Goal: Task Accomplishment & Management: Manage account settings

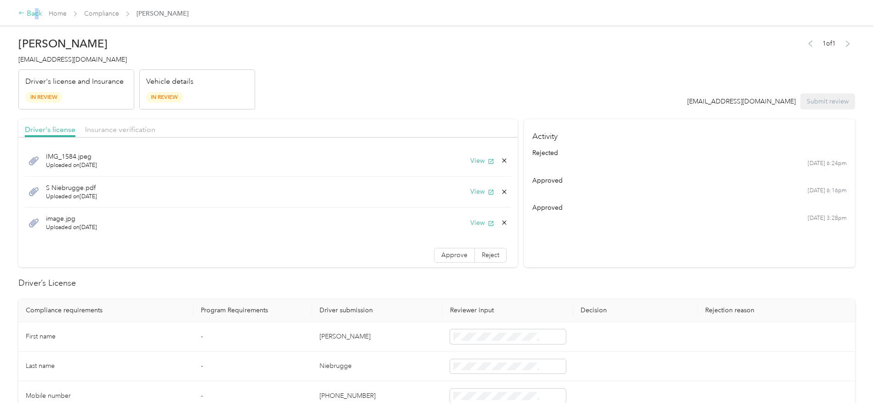
click at [42, 11] on div "Back" at bounding box center [30, 13] width 24 height 11
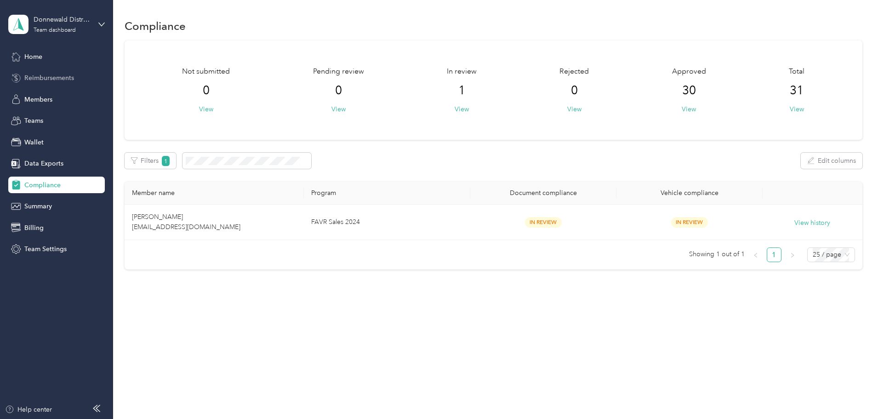
click at [30, 80] on span "Reimbursements" at bounding box center [49, 78] width 50 height 10
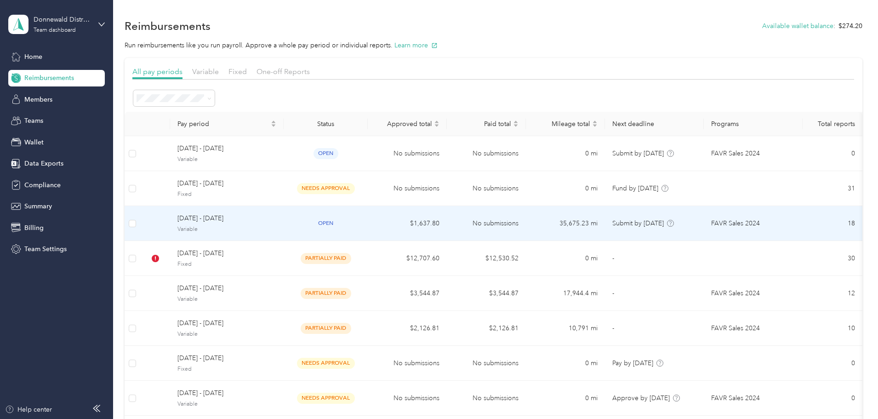
click at [273, 217] on span "September 1 - 30, 2025" at bounding box center [226, 218] width 99 height 10
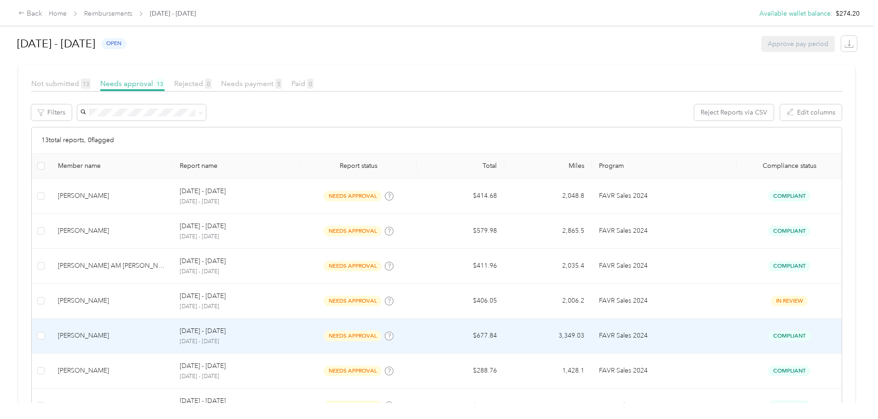
scroll to position [230, 0]
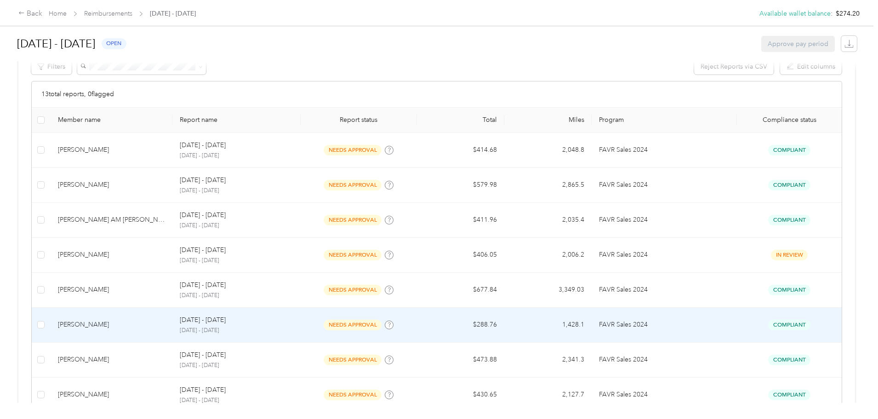
click at [145, 324] on div "nathan Nash" at bounding box center [112, 325] width 108 height 10
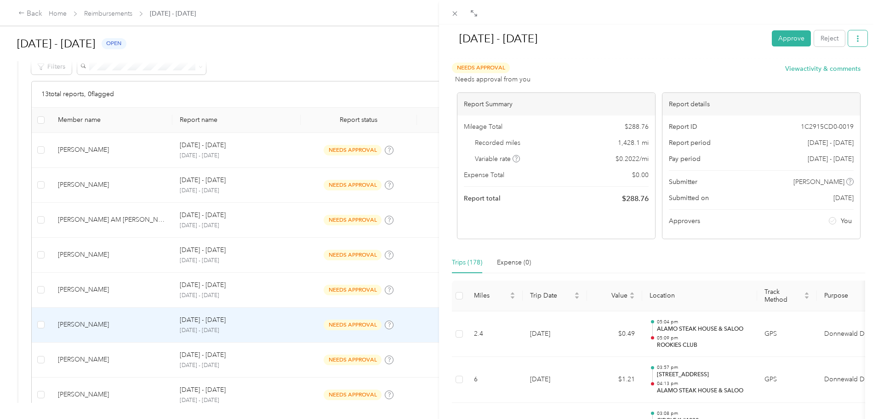
click at [855, 37] on icon "button" at bounding box center [858, 38] width 6 height 6
click at [835, 70] on span "Download" at bounding box center [825, 73] width 30 height 10
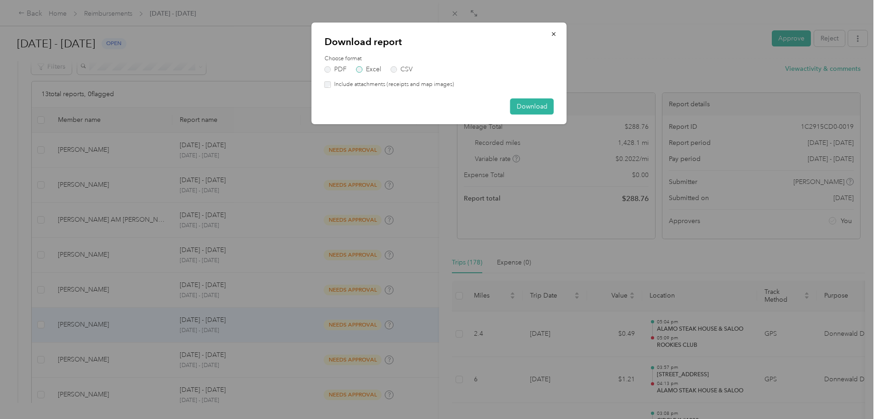
click at [361, 67] on label "Excel" at bounding box center [368, 69] width 25 height 6
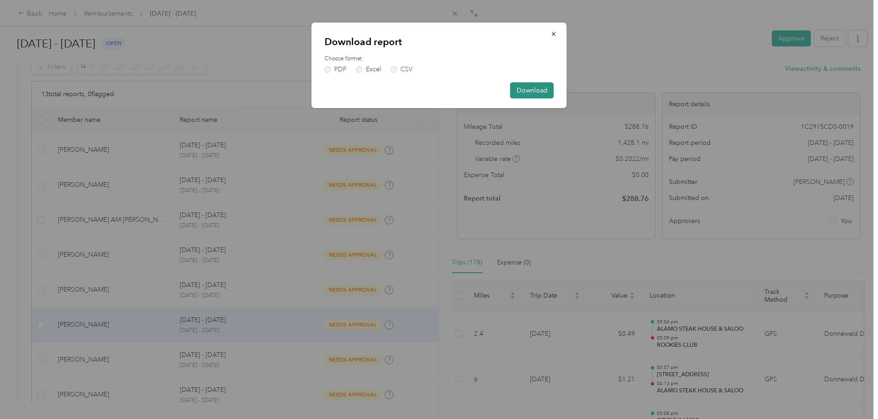
click at [541, 90] on button "Download" at bounding box center [532, 90] width 44 height 16
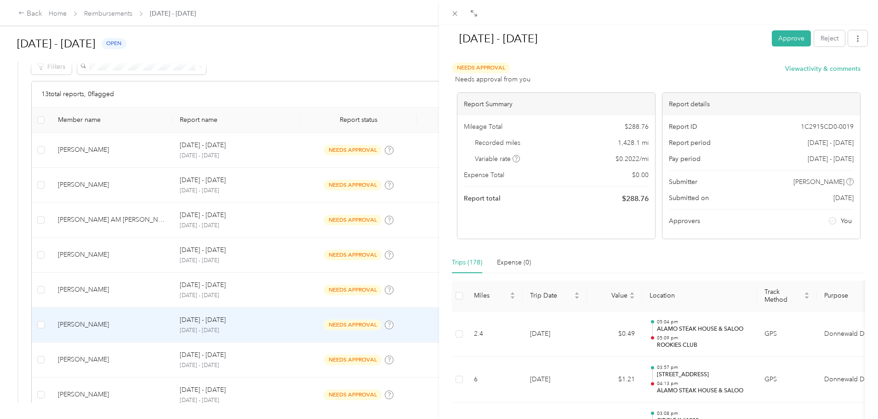
click at [112, 326] on div "Sep 1 - 30, 2025 Approve Reject Needs Approval Needs approval from you View act…" at bounding box center [439, 209] width 878 height 419
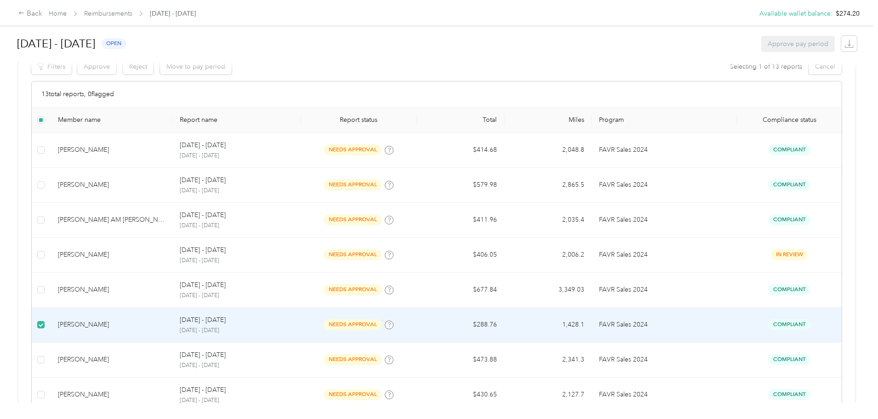
click at [170, 69] on div at bounding box center [438, 66] width 841 height 10
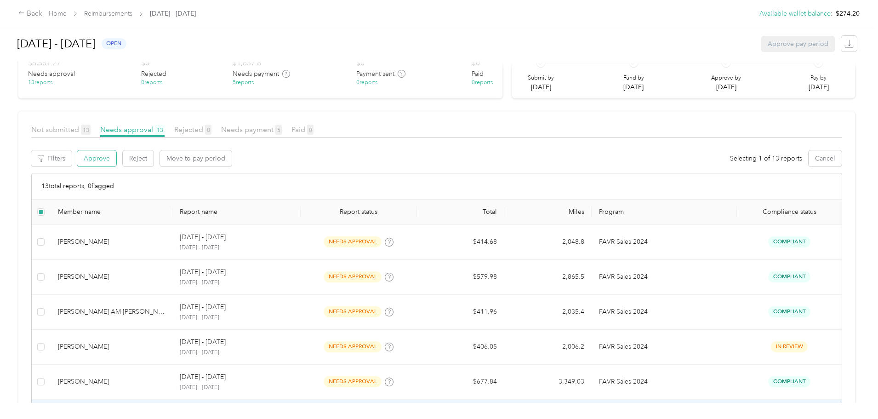
click at [116, 155] on button "Approve" at bounding box center [96, 158] width 39 height 16
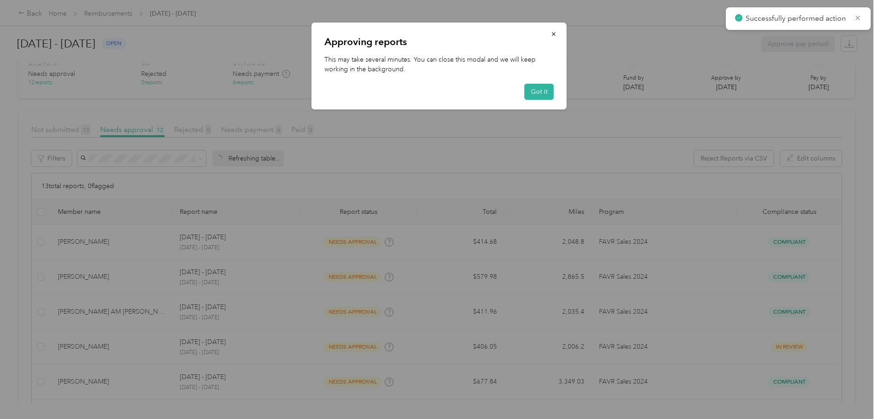
click at [550, 82] on div "Approving reports This may take several minutes. You can close this modal and w…" at bounding box center [439, 66] width 255 height 87
click at [535, 87] on button "Got it" at bounding box center [539, 92] width 29 height 16
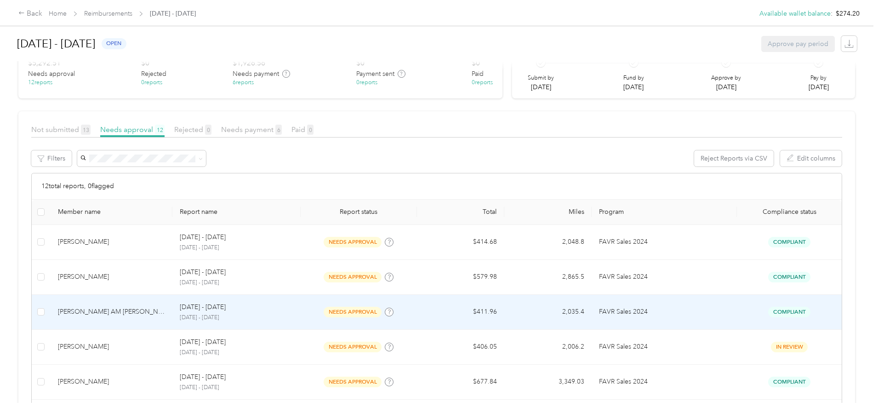
scroll to position [429, 0]
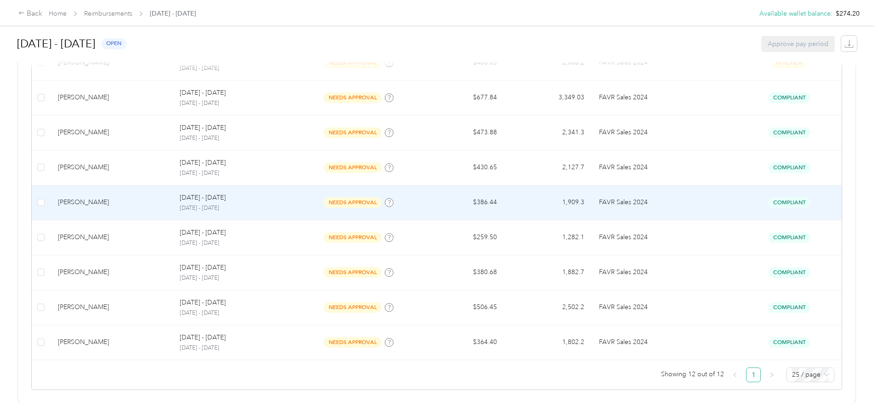
click at [156, 197] on div "Drew L. Carman" at bounding box center [112, 202] width 108 height 10
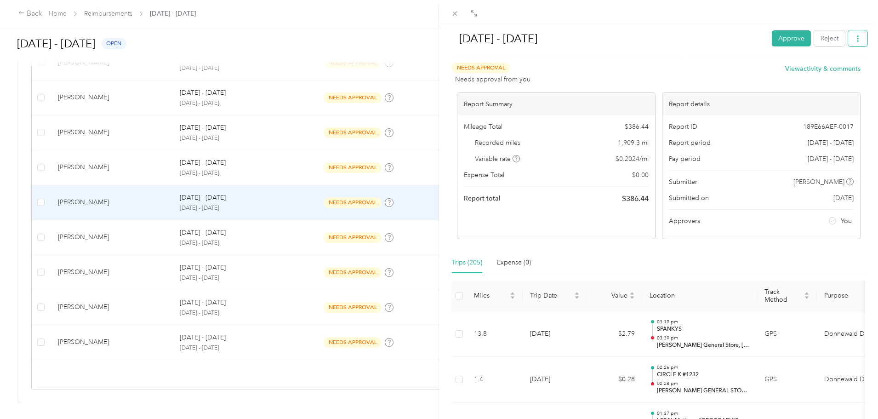
click at [855, 37] on icon "button" at bounding box center [858, 38] width 6 height 6
click at [821, 73] on span "Download" at bounding box center [825, 73] width 30 height 10
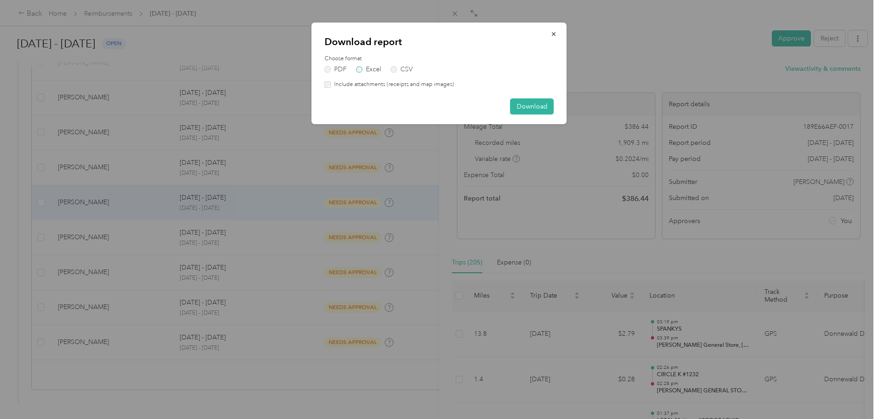
click at [364, 69] on label "Excel" at bounding box center [368, 69] width 25 height 6
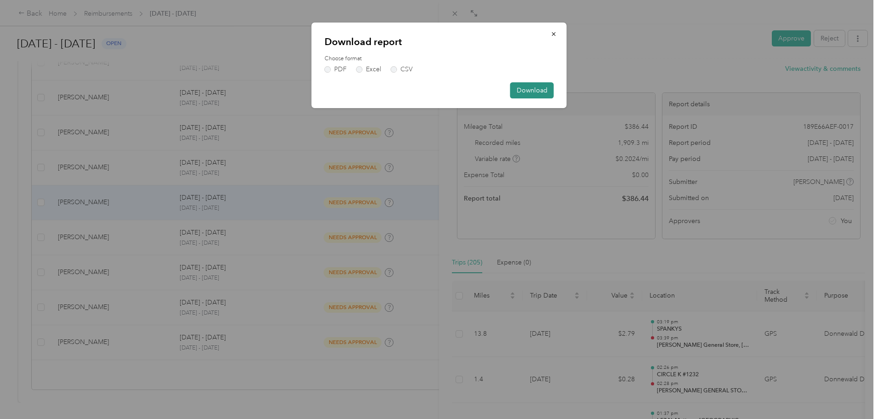
click at [526, 91] on button "Download" at bounding box center [532, 90] width 44 height 16
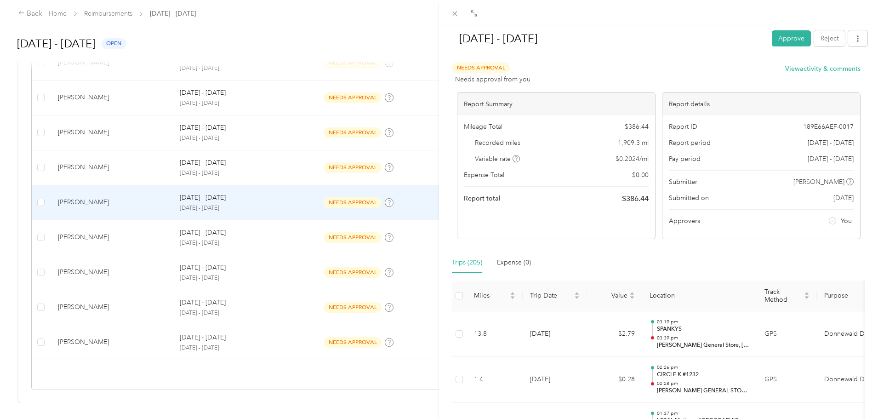
click at [143, 195] on div "Sep 1 - 30, 2025 Approve Reject Needs Approval Needs approval from you View act…" at bounding box center [439, 209] width 878 height 419
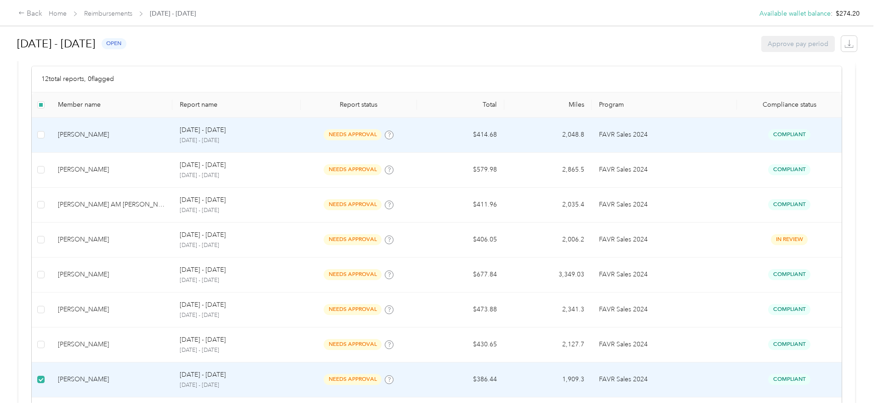
scroll to position [107, 0]
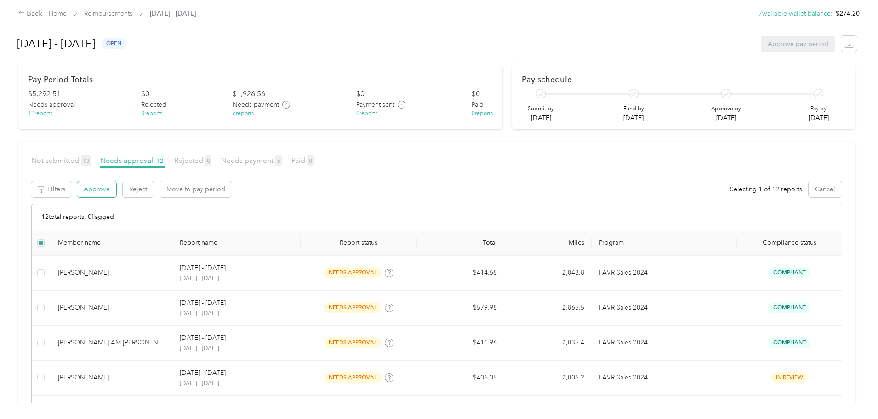
click at [116, 191] on button "Approve" at bounding box center [96, 189] width 39 height 16
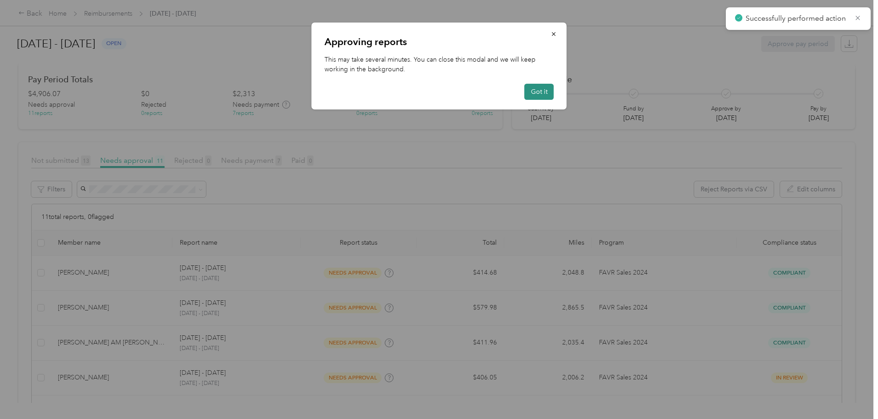
click at [547, 91] on button "Got it" at bounding box center [539, 92] width 29 height 16
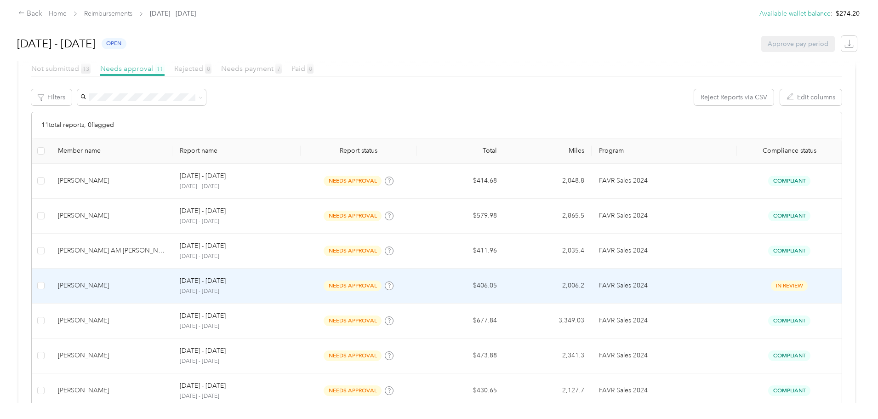
scroll to position [245, 0]
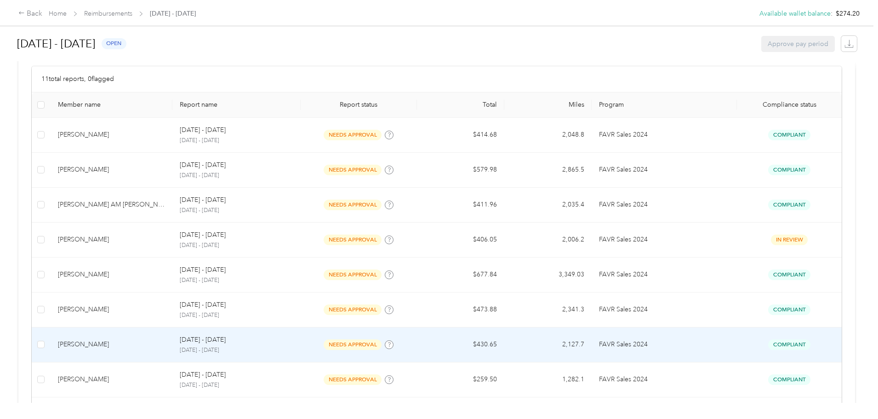
click at [151, 344] on div "Peter A Graves" at bounding box center [112, 344] width 108 height 10
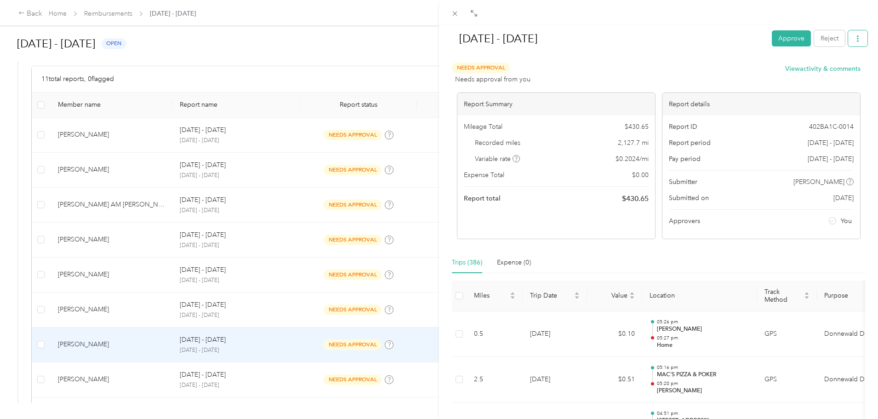
click at [855, 37] on icon "button" at bounding box center [858, 38] width 6 height 6
click at [824, 76] on span "Download" at bounding box center [825, 73] width 30 height 10
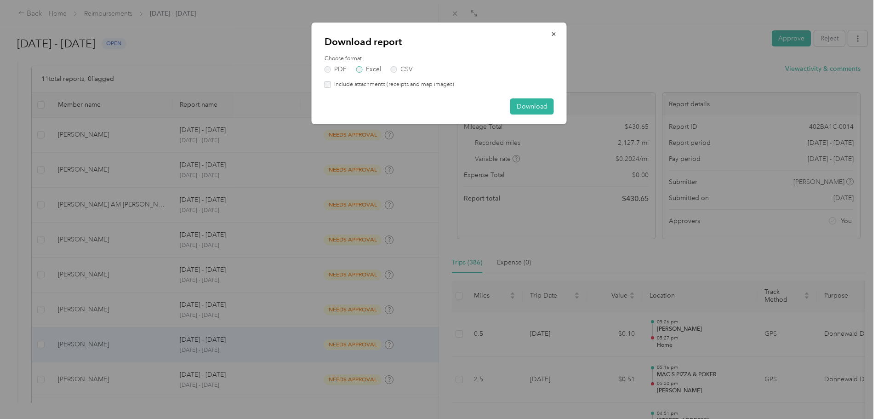
click at [373, 71] on label "Excel" at bounding box center [368, 69] width 25 height 6
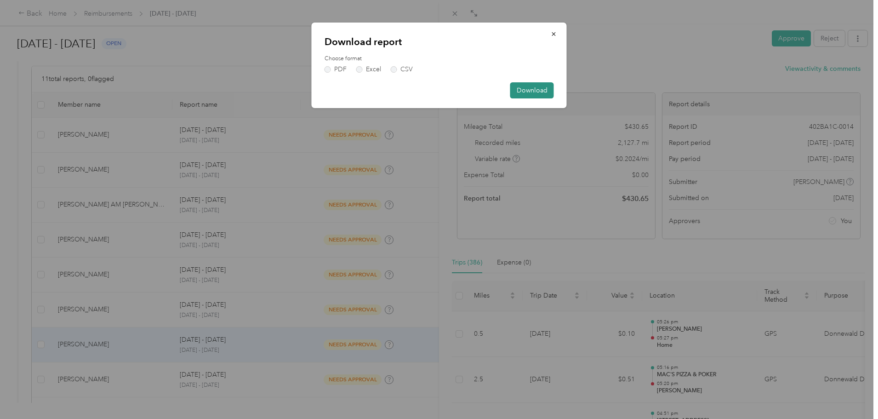
click at [545, 91] on button "Download" at bounding box center [532, 90] width 44 height 16
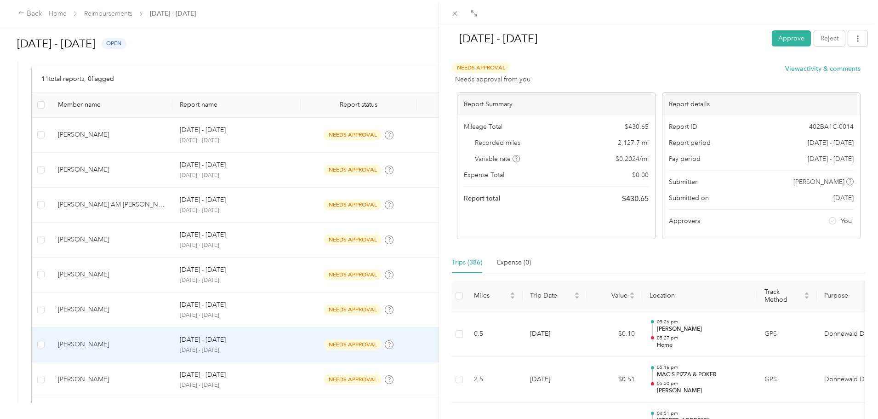
click at [133, 342] on div "Sep 1 - 30, 2025 Approve Reject Needs Approval Needs approval from you View act…" at bounding box center [439, 209] width 878 height 419
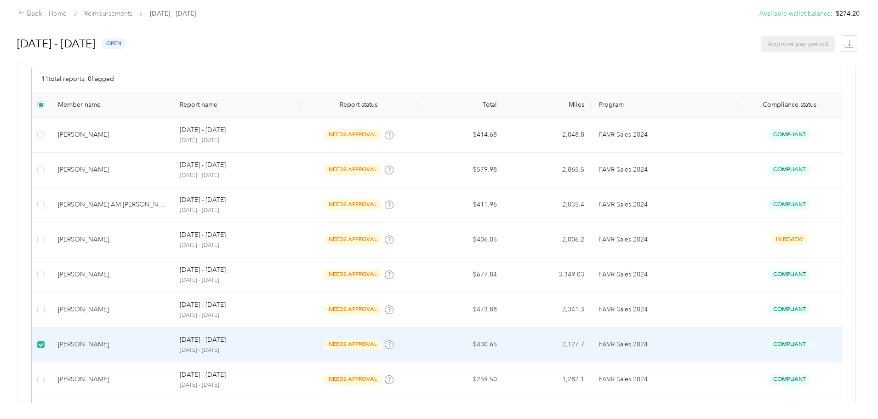
scroll to position [153, 0]
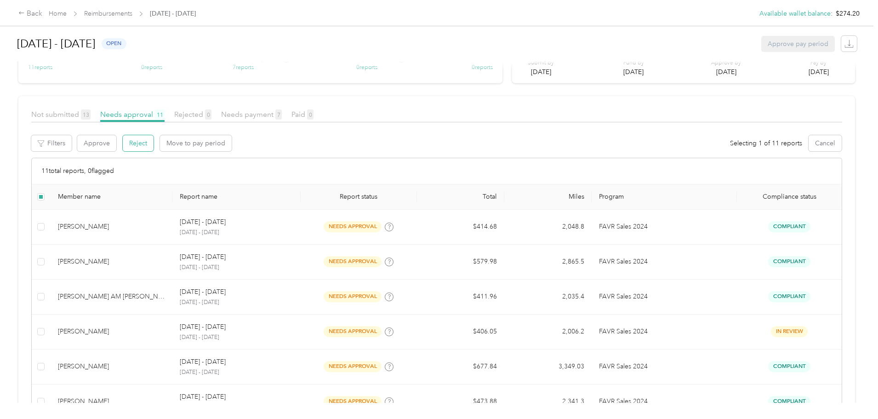
click at [154, 143] on button "Reject" at bounding box center [138, 143] width 31 height 16
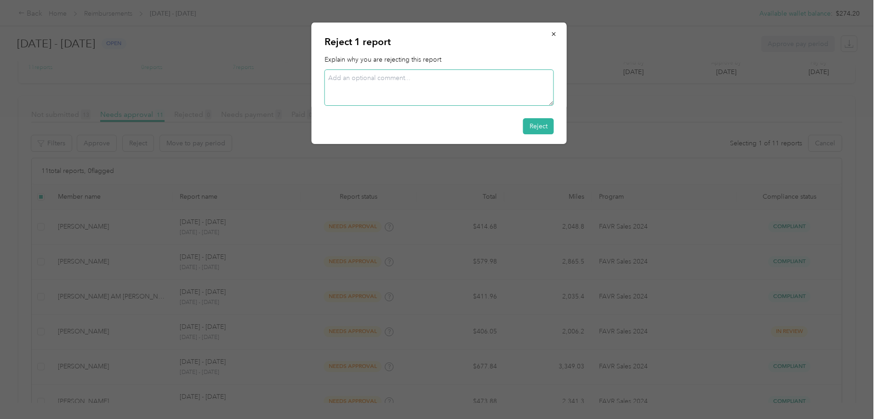
click at [385, 77] on textarea at bounding box center [439, 87] width 229 height 36
type textarea "Please delete duplicates and resubmit. Make sure only one device is turned on t…"
click at [541, 127] on button "Reject" at bounding box center [538, 126] width 31 height 16
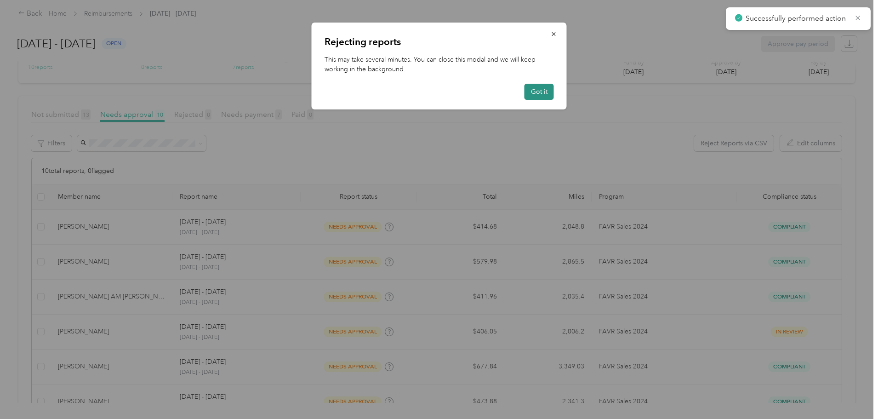
click at [535, 92] on button "Got it" at bounding box center [539, 92] width 29 height 16
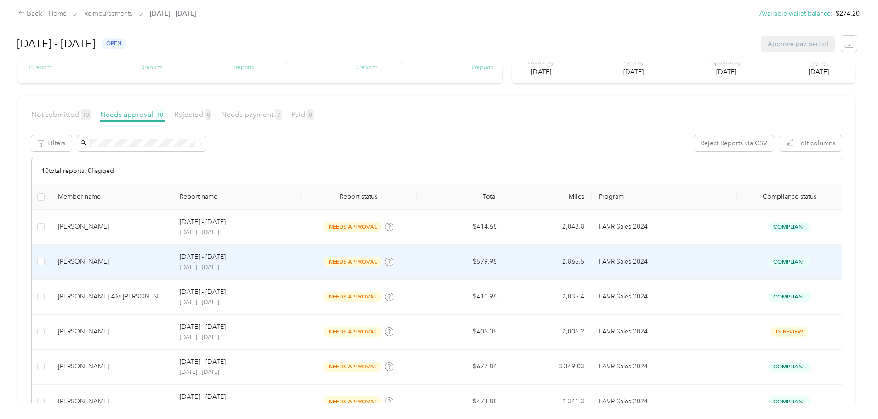
click at [149, 266] on div "David M. McNeill" at bounding box center [112, 262] width 108 height 10
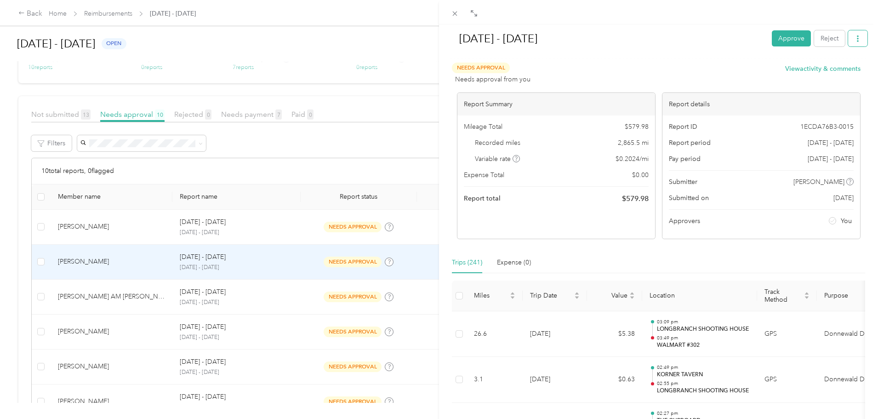
click at [855, 35] on icon "button" at bounding box center [858, 38] width 6 height 6
click at [815, 71] on span "Download" at bounding box center [825, 73] width 30 height 10
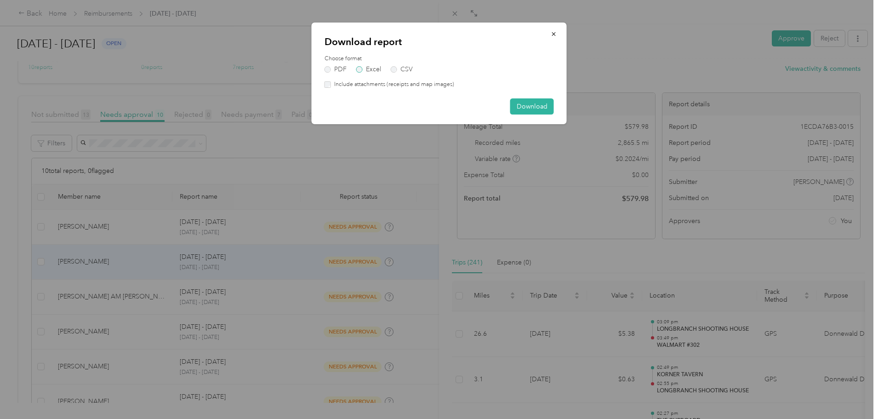
click at [371, 69] on label "Excel" at bounding box center [368, 69] width 25 height 6
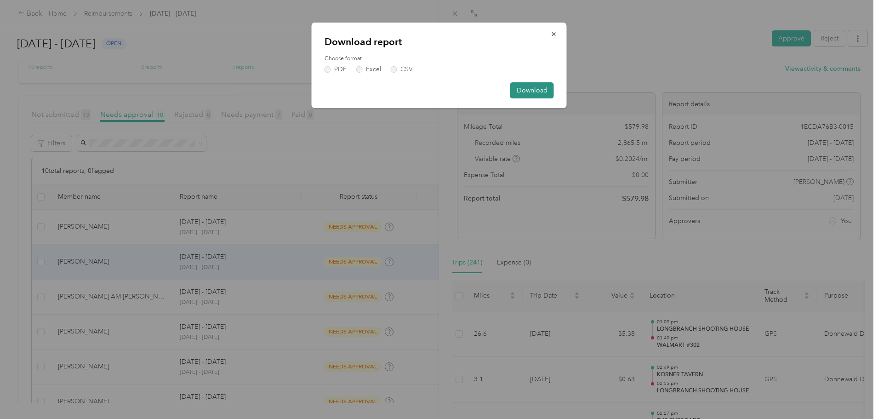
click at [531, 89] on button "Download" at bounding box center [532, 90] width 44 height 16
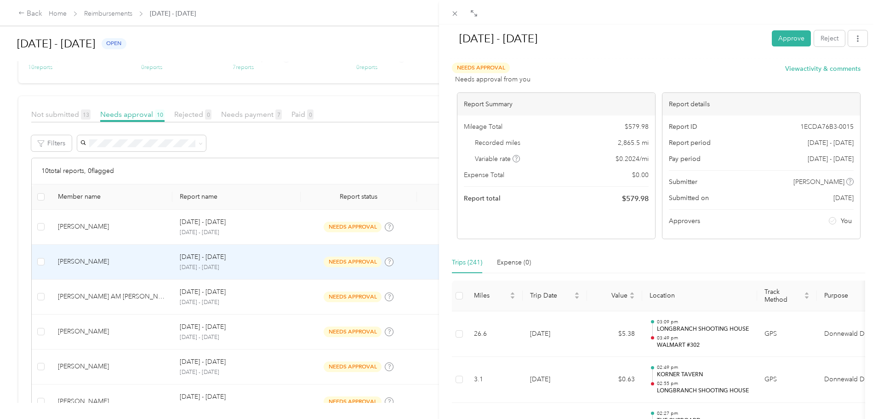
click at [297, 298] on div "Sep 1 - 30, 2025 Approve Reject Needs Approval Needs approval from you View act…" at bounding box center [439, 209] width 878 height 419
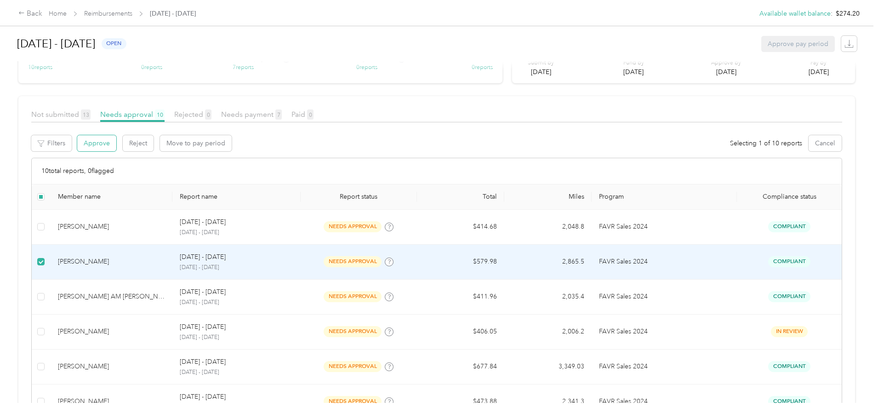
click at [116, 145] on button "Approve" at bounding box center [96, 143] width 39 height 16
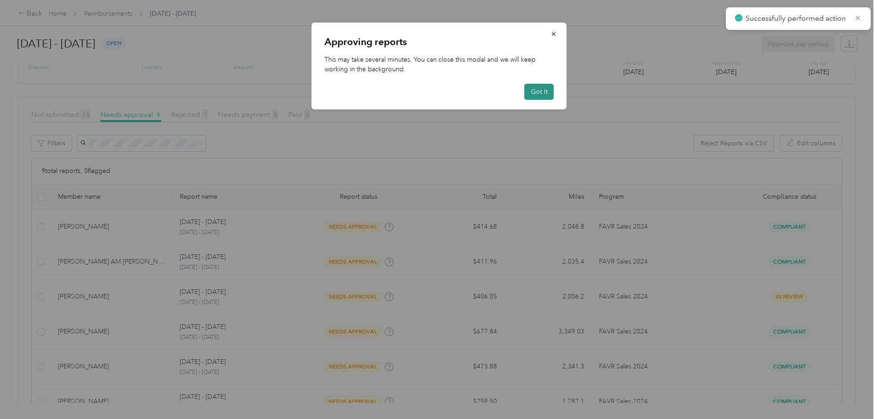
click at [541, 91] on button "Got it" at bounding box center [539, 92] width 29 height 16
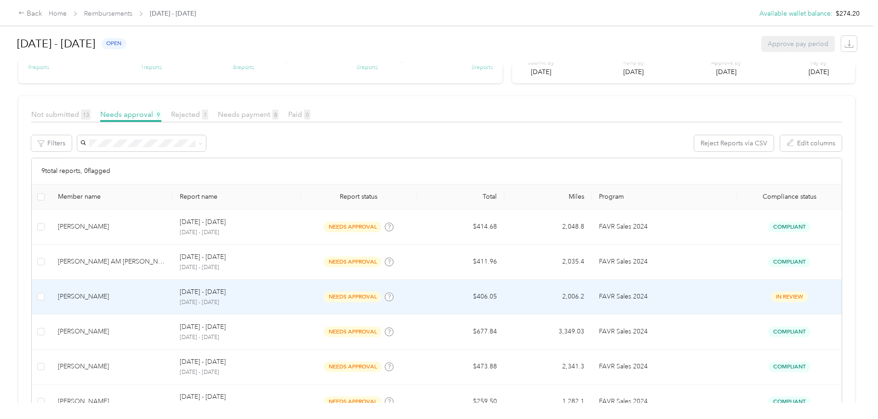
scroll to position [199, 0]
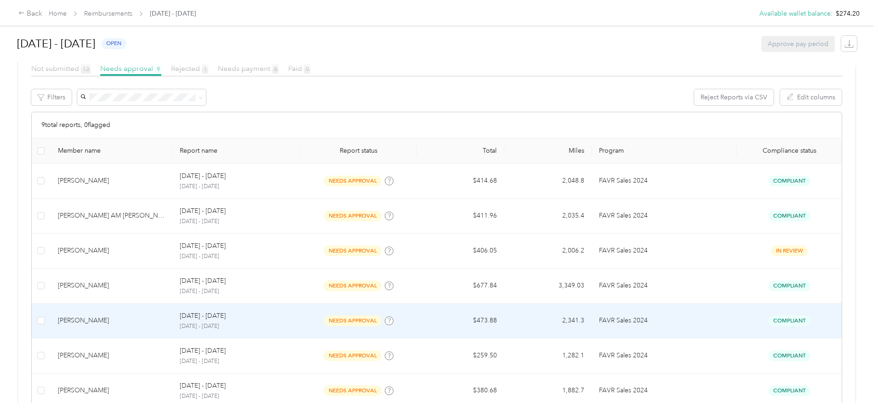
click at [162, 324] on div "Edward H. Kreke" at bounding box center [112, 320] width 108 height 10
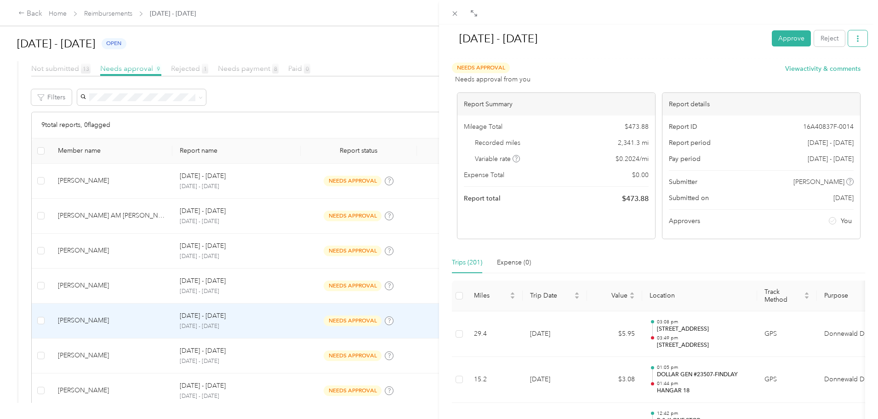
click at [855, 37] on icon "button" at bounding box center [858, 38] width 6 height 6
click at [832, 72] on span "Download" at bounding box center [825, 73] width 30 height 10
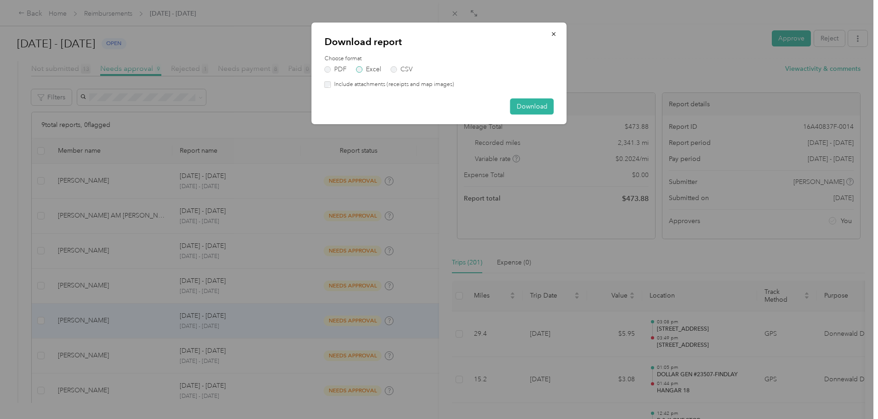
click at [366, 66] on label "Excel" at bounding box center [368, 69] width 25 height 6
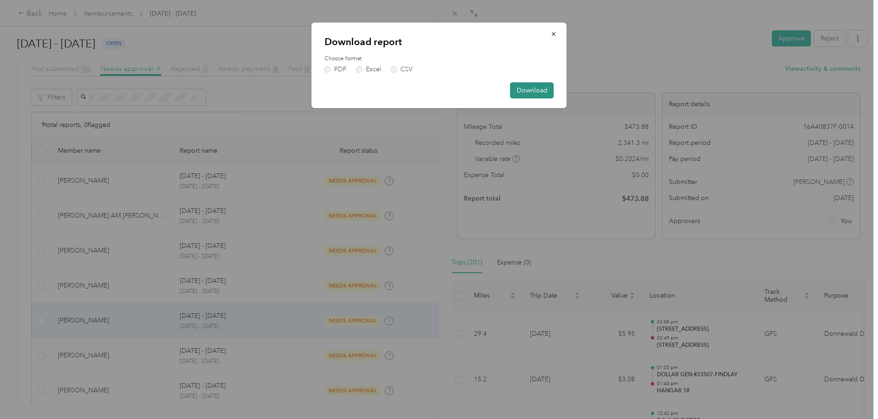
click at [547, 90] on button "Download" at bounding box center [532, 90] width 44 height 16
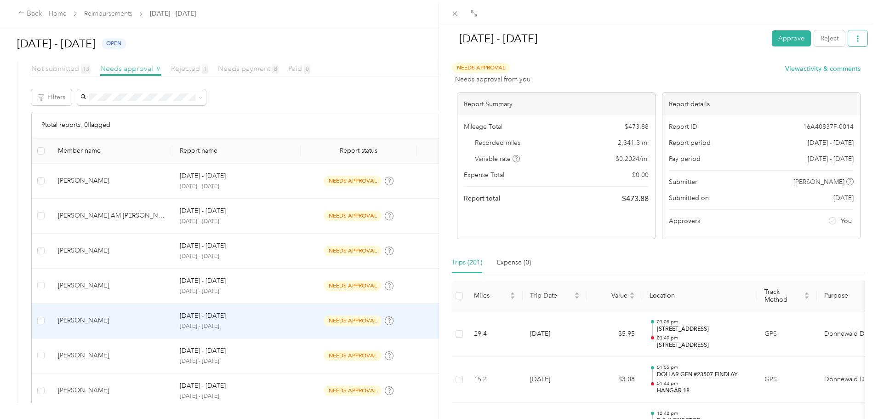
click at [855, 40] on icon "button" at bounding box center [858, 38] width 6 height 6
click at [829, 68] on span "Download" at bounding box center [825, 73] width 30 height 10
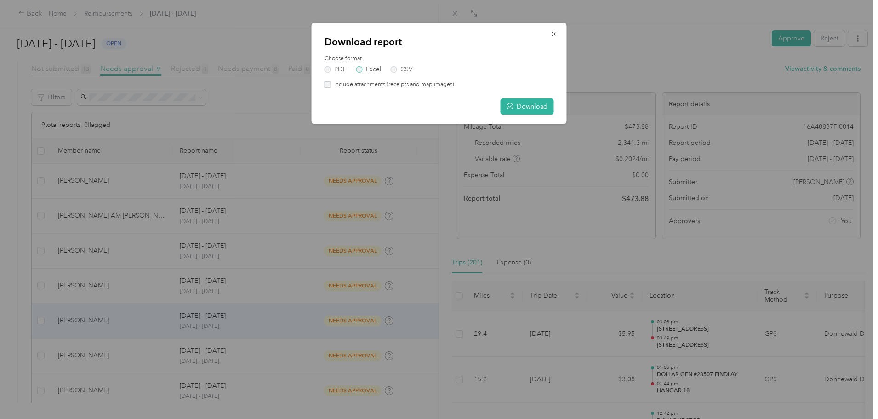
click at [360, 68] on label "Excel" at bounding box center [368, 69] width 25 height 6
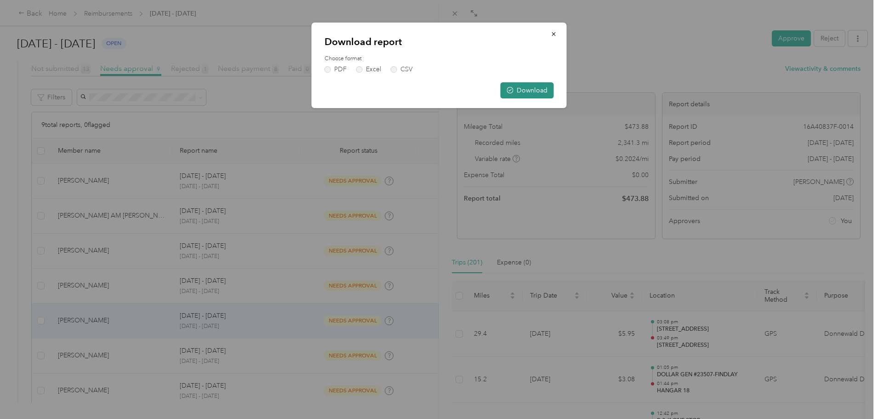
click at [520, 92] on button "Download" at bounding box center [527, 90] width 53 height 16
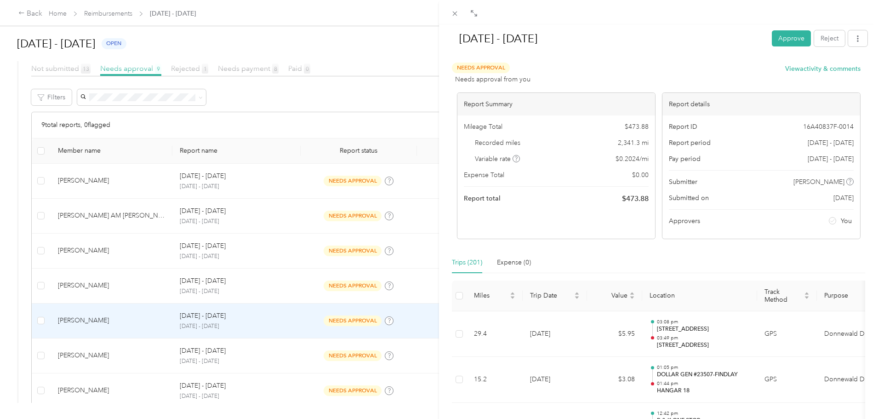
drag, startPoint x: 141, startPoint y: 320, endPoint x: 145, endPoint y: 322, distance: 4.7
click at [141, 320] on div "Sep 1 - 30, 2025 Approve Reject Needs Approval Needs approval from you View act…" at bounding box center [439, 209] width 878 height 419
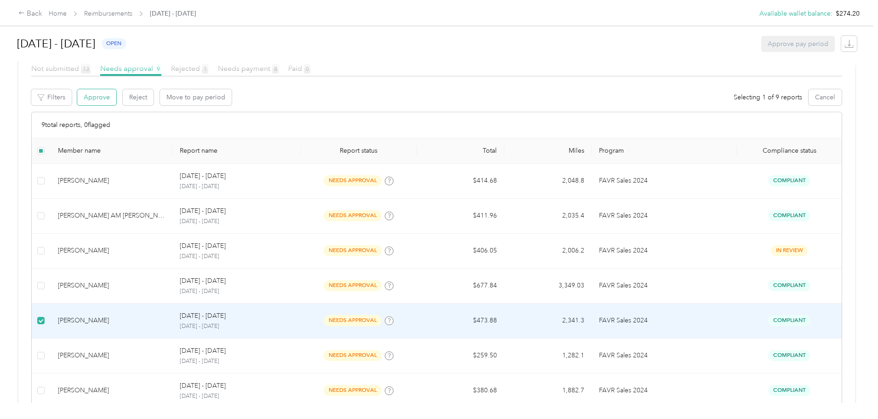
click at [116, 98] on button "Approve" at bounding box center [96, 97] width 39 height 16
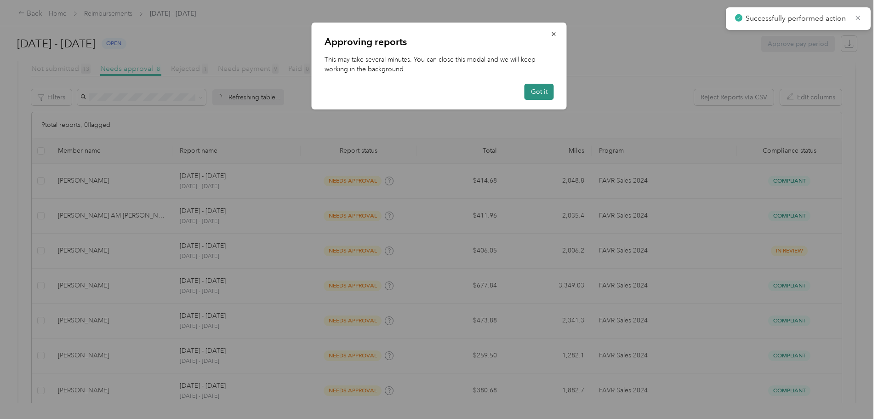
click at [532, 89] on button "Got it" at bounding box center [539, 92] width 29 height 16
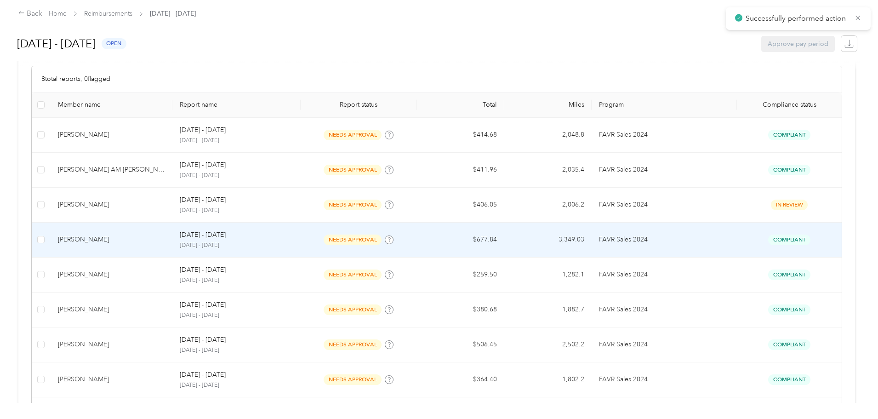
scroll to position [289, 0]
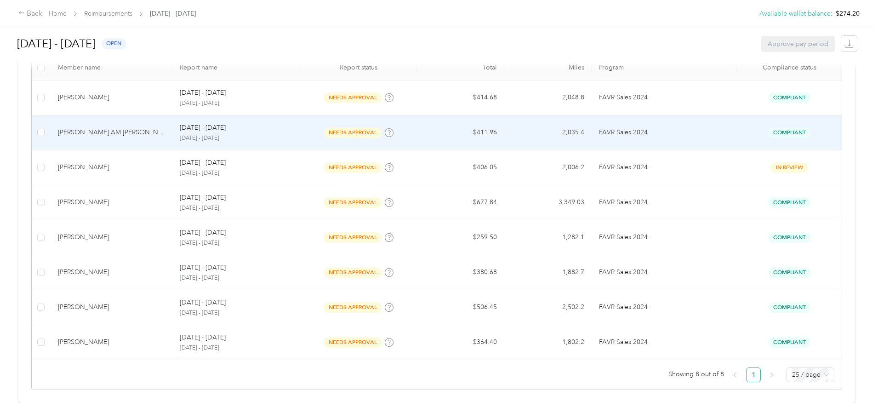
click at [156, 127] on div "Corey AM Hendricks" at bounding box center [112, 132] width 108 height 10
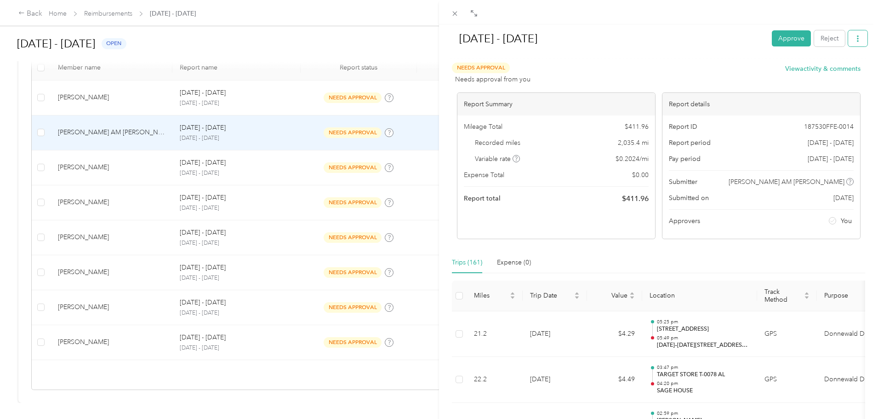
click at [848, 42] on button "button" at bounding box center [857, 38] width 19 height 16
click at [822, 75] on span "Download" at bounding box center [825, 73] width 30 height 10
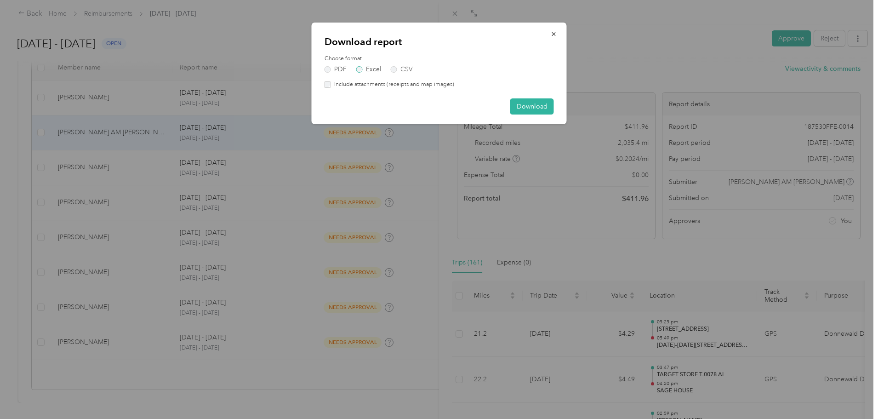
click at [363, 68] on label "Excel" at bounding box center [368, 69] width 25 height 6
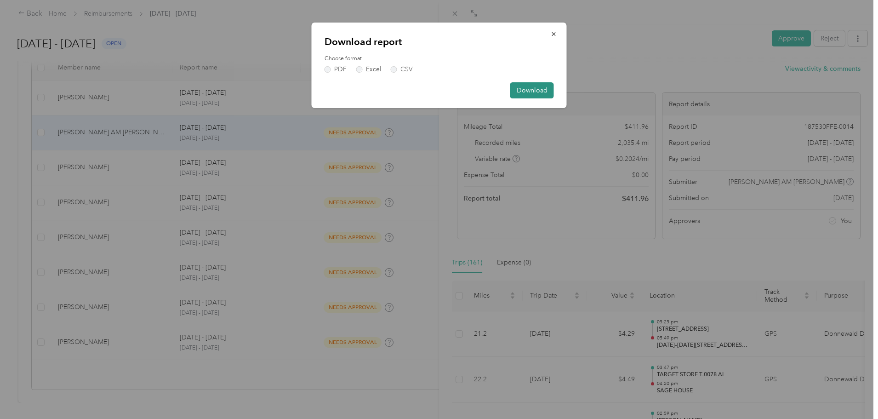
drag, startPoint x: 525, startPoint y: 90, endPoint x: 535, endPoint y: 91, distance: 10.2
click at [525, 90] on button "Download" at bounding box center [532, 90] width 44 height 16
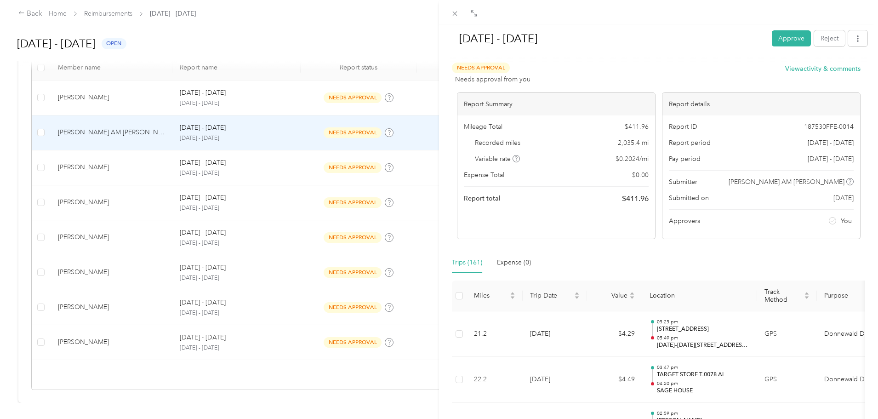
click at [153, 237] on div "Sep 1 - 30, 2025 Approve Reject Needs Approval Needs approval from you View act…" at bounding box center [439, 209] width 878 height 419
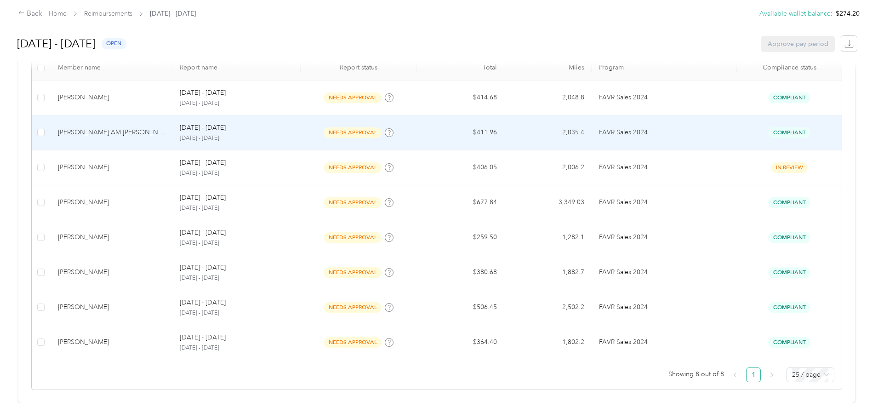
click at [127, 127] on div "Corey AM Hendricks" at bounding box center [112, 132] width 108 height 10
click at [113, 125] on div at bounding box center [439, 209] width 878 height 419
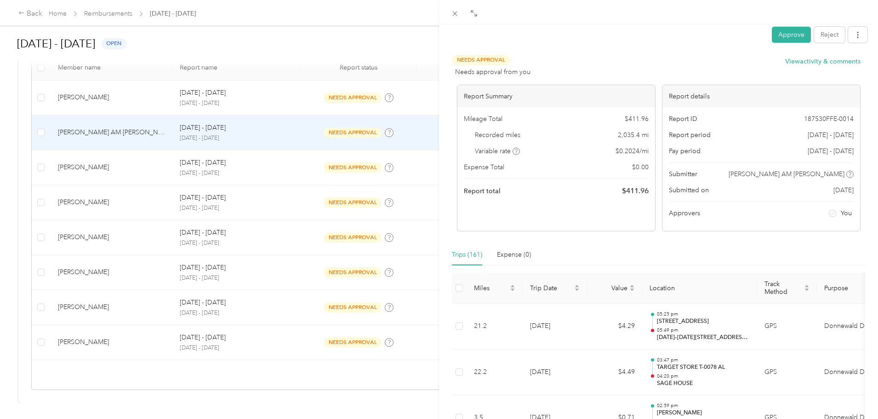
click at [127, 120] on div "Approve Reject Needs Approval Needs approval from you View activity & comments …" at bounding box center [439, 209] width 878 height 419
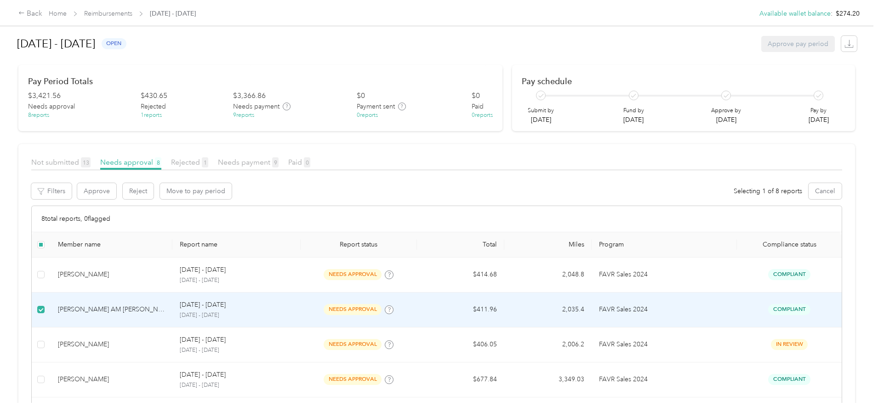
scroll to position [59, 0]
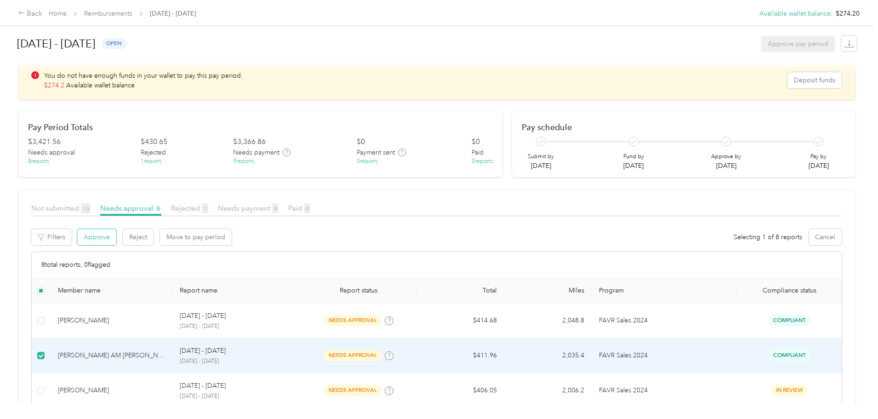
click at [116, 235] on button "Approve" at bounding box center [96, 237] width 39 height 16
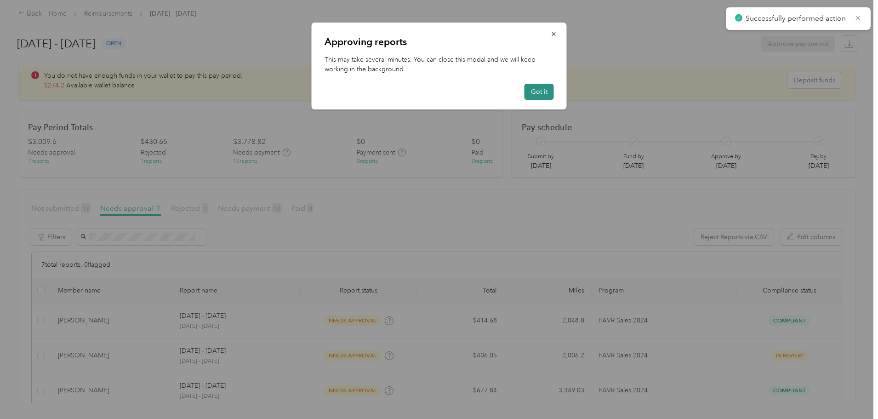
click at [540, 87] on button "Got it" at bounding box center [539, 92] width 29 height 16
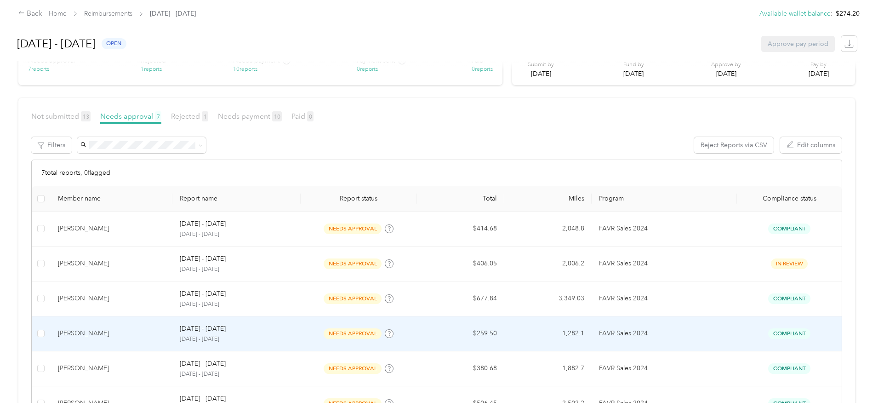
scroll to position [197, 0]
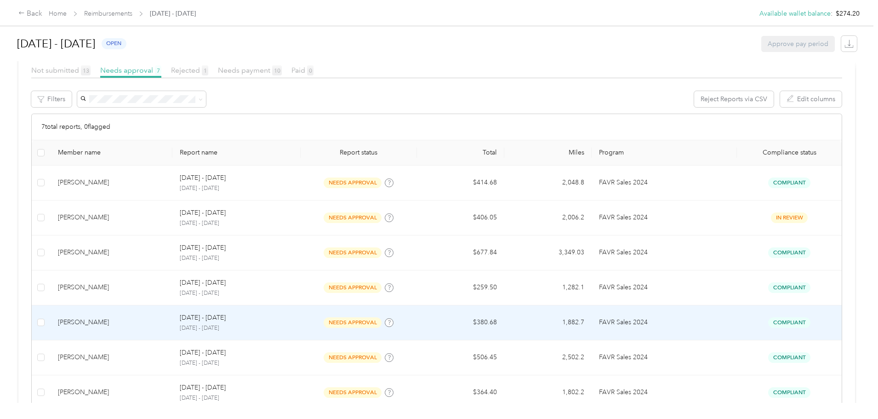
click at [154, 320] on div "Adam Niebrugge" at bounding box center [112, 322] width 108 height 10
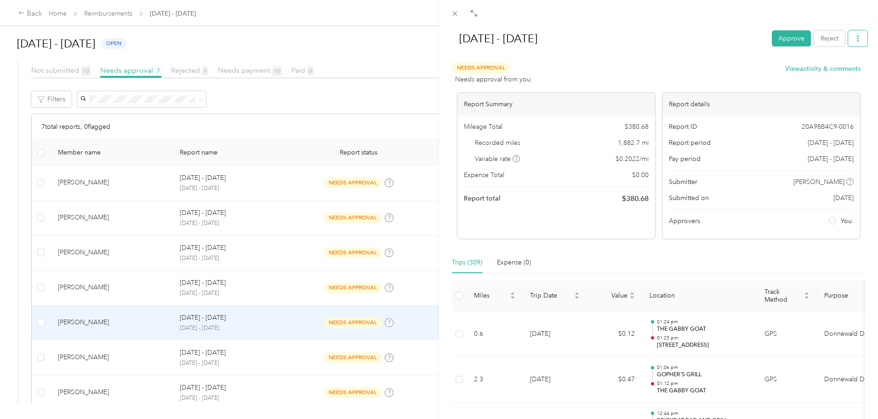
click at [857, 39] on icon "button" at bounding box center [858, 38] width 2 height 6
click at [818, 70] on span "Download" at bounding box center [825, 73] width 30 height 10
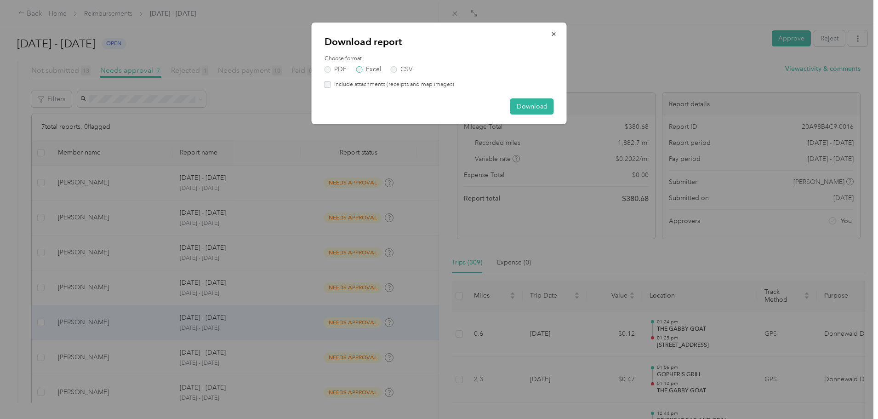
click at [369, 69] on label "Excel" at bounding box center [368, 69] width 25 height 6
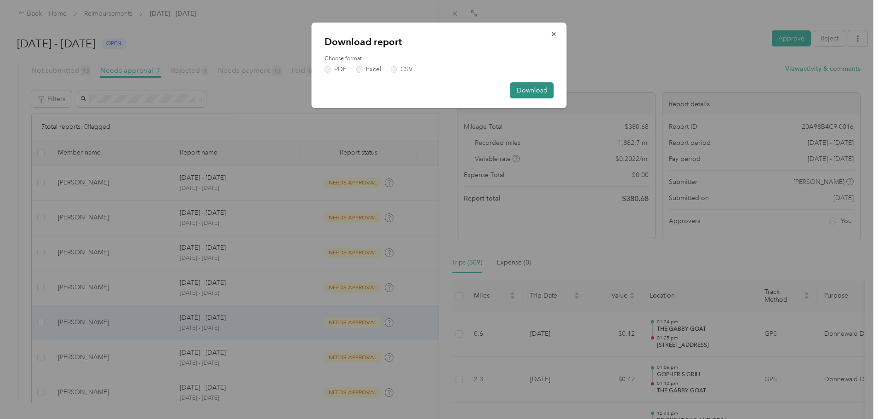
click at [531, 90] on button "Download" at bounding box center [532, 90] width 44 height 16
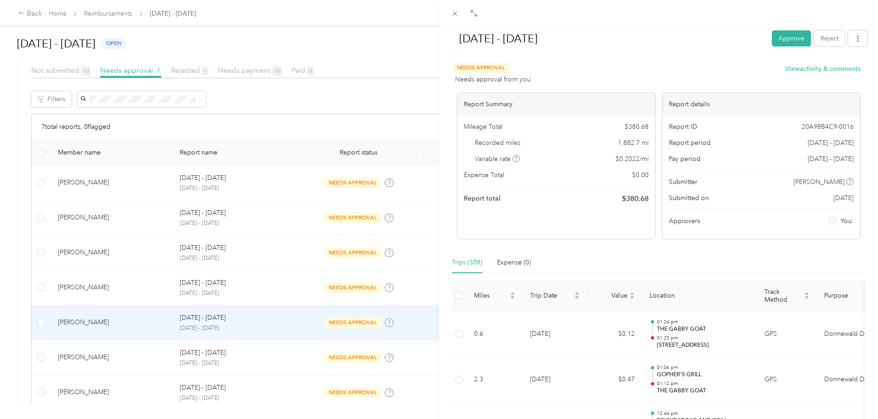
click at [151, 326] on div "Sep 1 - 30, 2025 Approve Reject Needs Approval Needs approval from you View act…" at bounding box center [439, 209] width 878 height 419
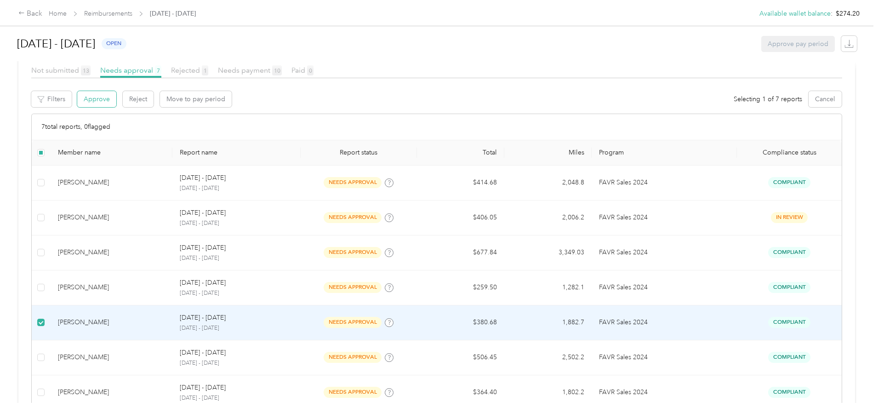
click at [116, 100] on button "Approve" at bounding box center [96, 99] width 39 height 16
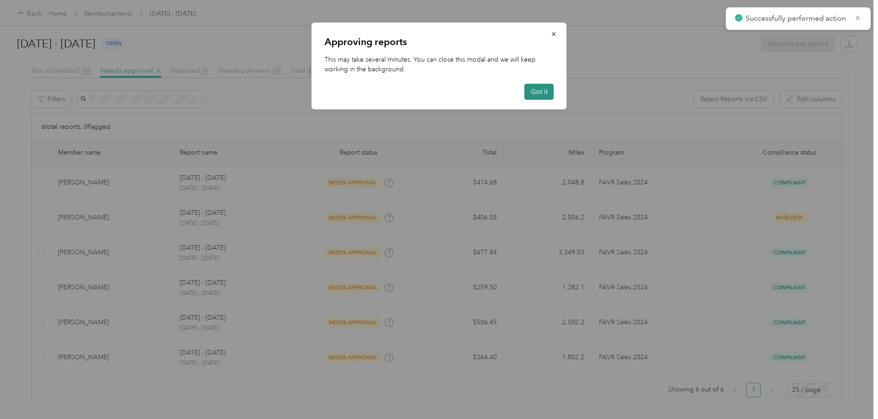
click at [540, 90] on button "Got it" at bounding box center [539, 92] width 29 height 16
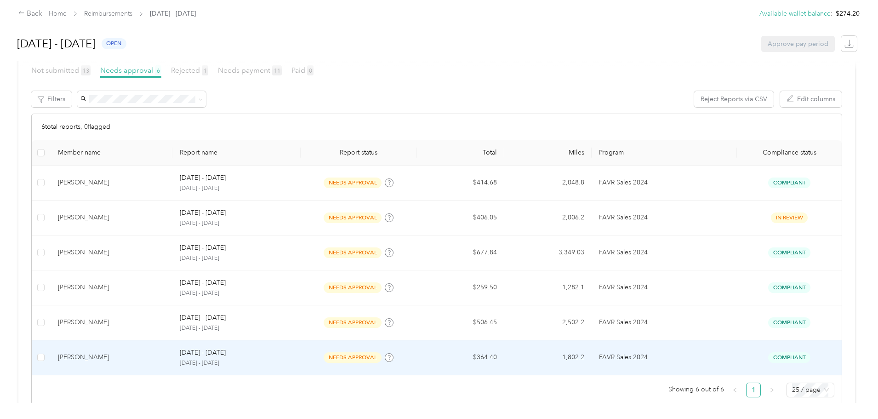
click at [166, 357] on div "Justin J. Grzegorek" at bounding box center [112, 357] width 108 height 10
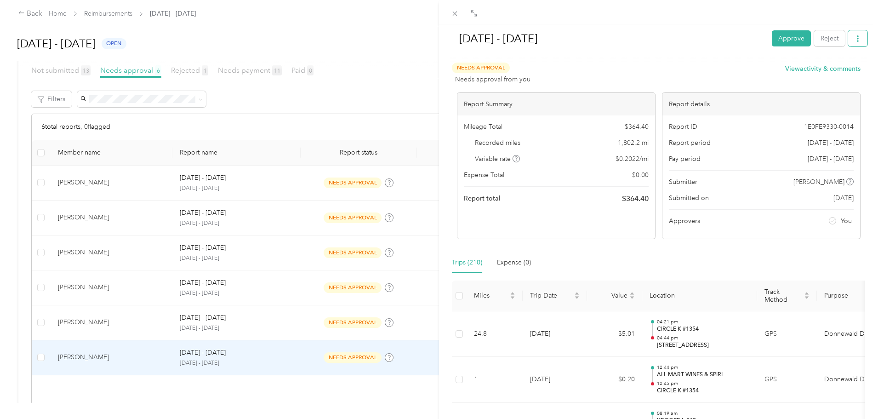
click at [855, 36] on icon "button" at bounding box center [858, 38] width 6 height 6
click at [827, 73] on span "Download" at bounding box center [825, 73] width 30 height 10
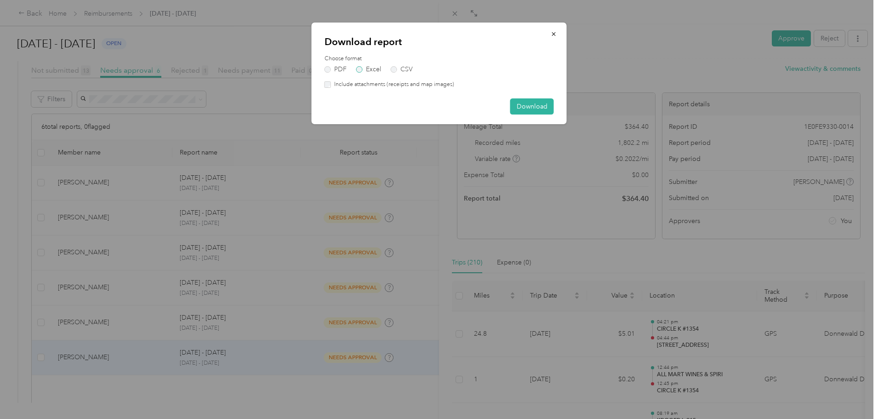
click at [360, 69] on label "Excel" at bounding box center [368, 69] width 25 height 6
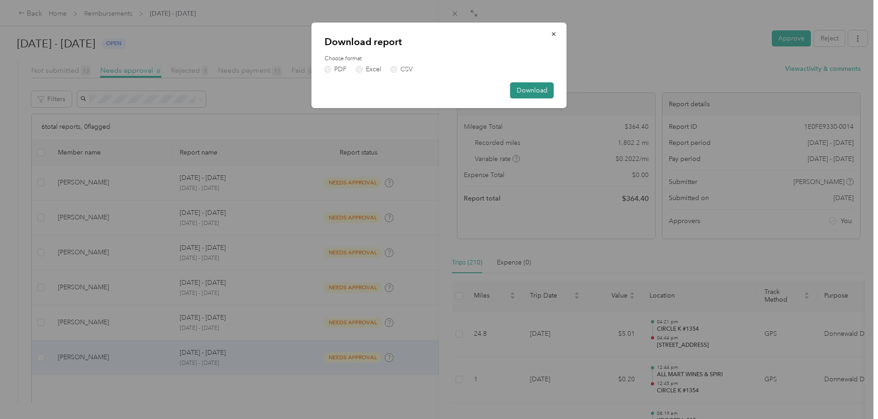
click at [539, 91] on button "Download" at bounding box center [532, 90] width 44 height 16
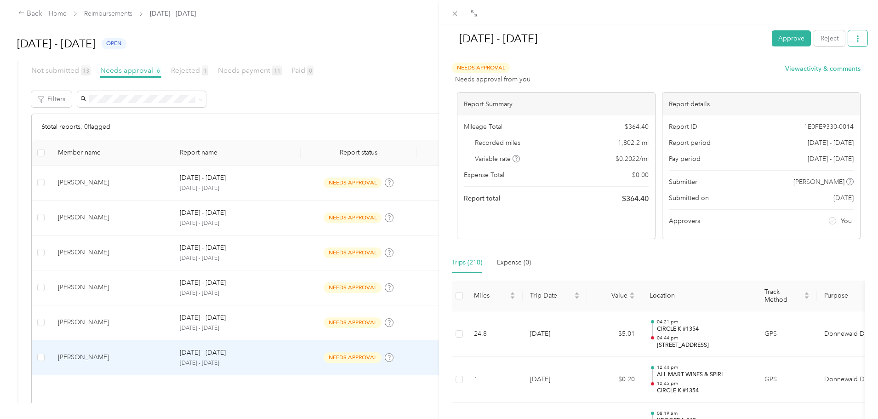
click at [855, 37] on icon "button" at bounding box center [858, 38] width 6 height 6
click at [817, 72] on span "Download" at bounding box center [825, 73] width 30 height 10
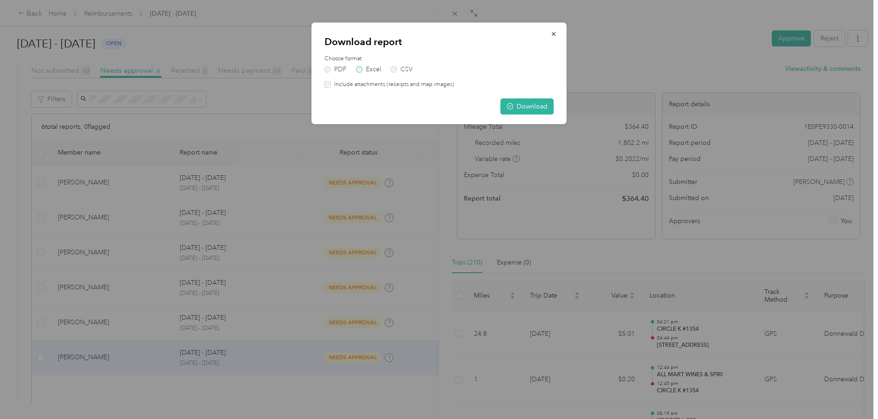
click at [365, 68] on label "Excel" at bounding box center [368, 69] width 25 height 6
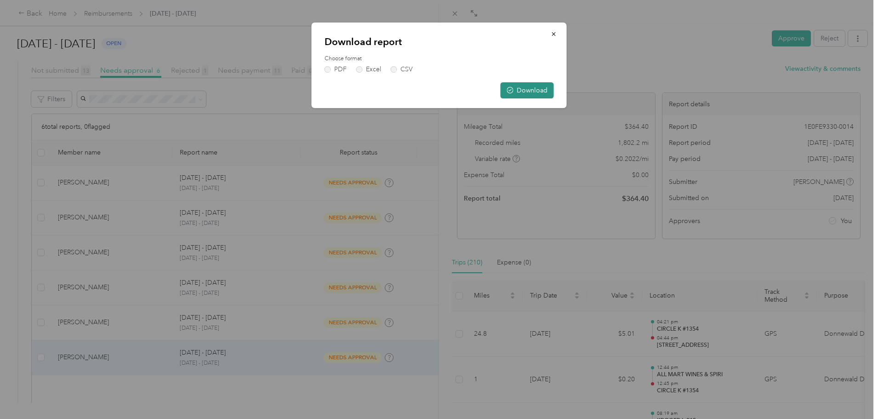
click at [525, 90] on button "Download" at bounding box center [527, 90] width 53 height 16
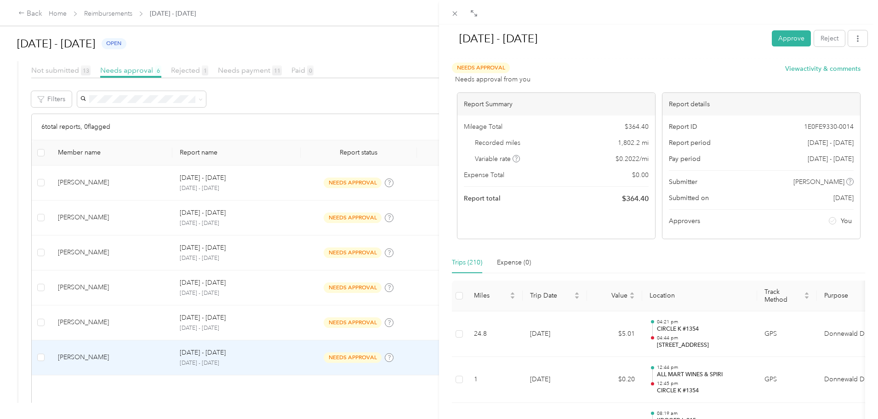
click at [160, 358] on div "Sep 1 - 30, 2025 Approve Reject Needs Approval Needs approval from you View act…" at bounding box center [439, 209] width 878 height 419
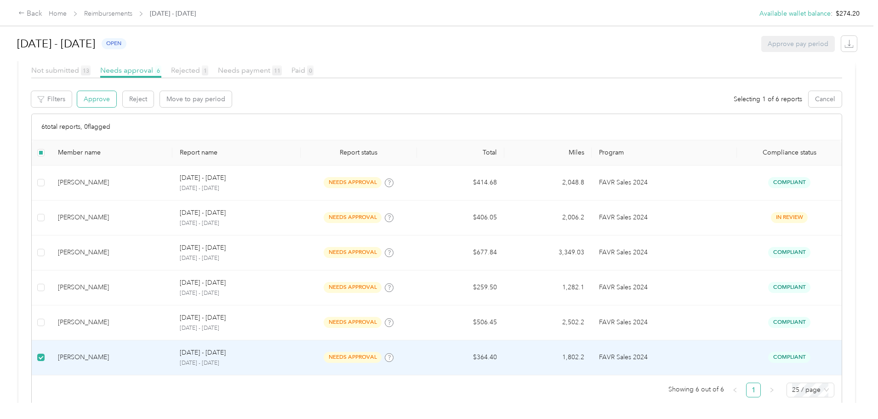
click at [116, 96] on button "Approve" at bounding box center [96, 99] width 39 height 16
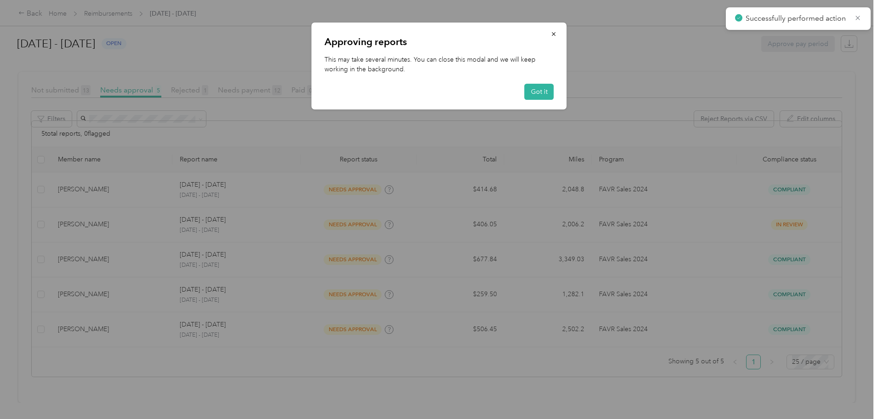
scroll to position [184, 0]
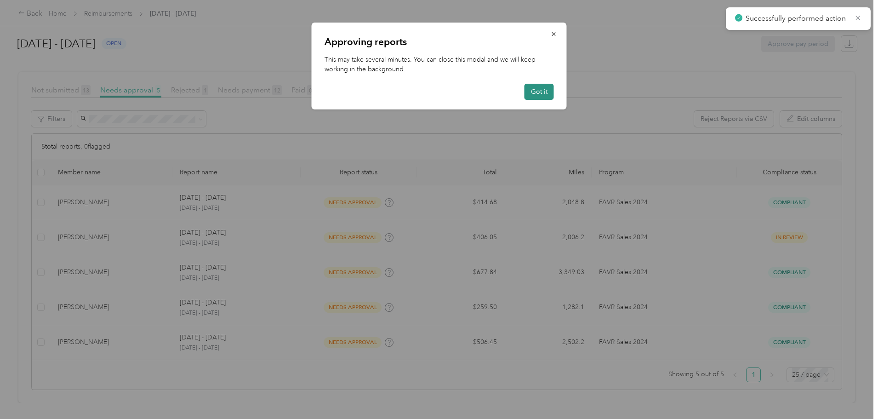
click at [538, 91] on button "Got it" at bounding box center [539, 92] width 29 height 16
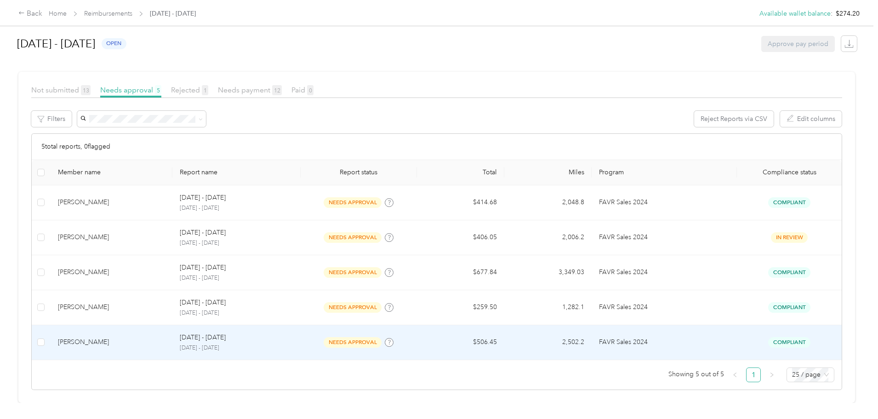
click at [138, 337] on div "Grant M. Mullink" at bounding box center [112, 342] width 108 height 10
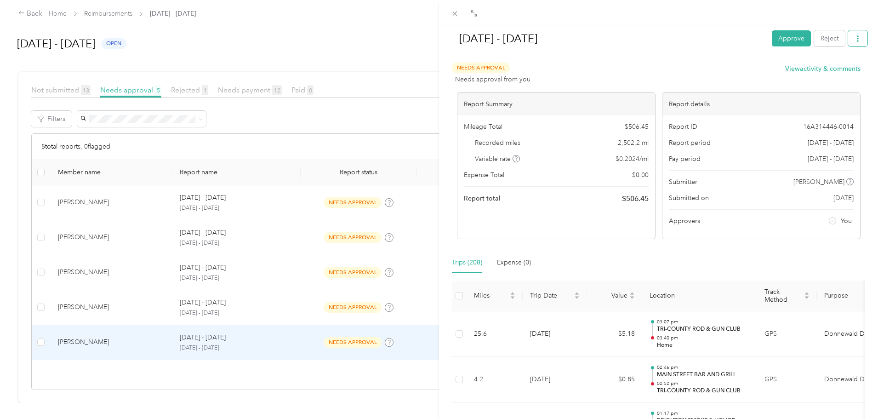
click at [852, 42] on button "button" at bounding box center [857, 38] width 19 height 16
click at [828, 71] on span "Download" at bounding box center [825, 73] width 30 height 10
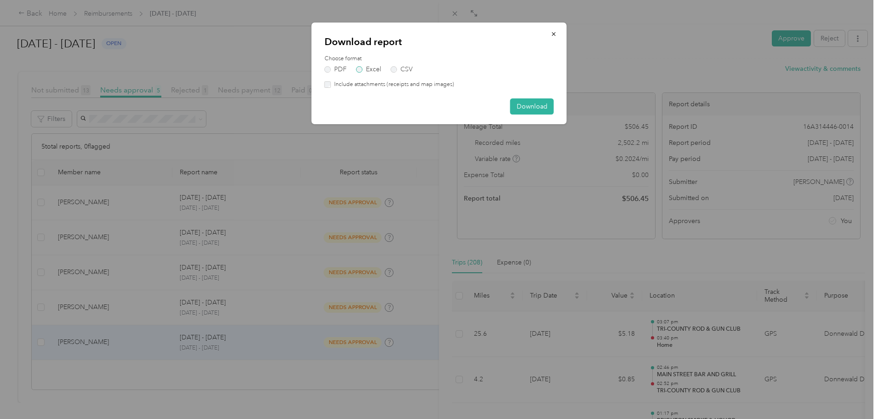
click at [369, 69] on label "Excel" at bounding box center [368, 69] width 25 height 6
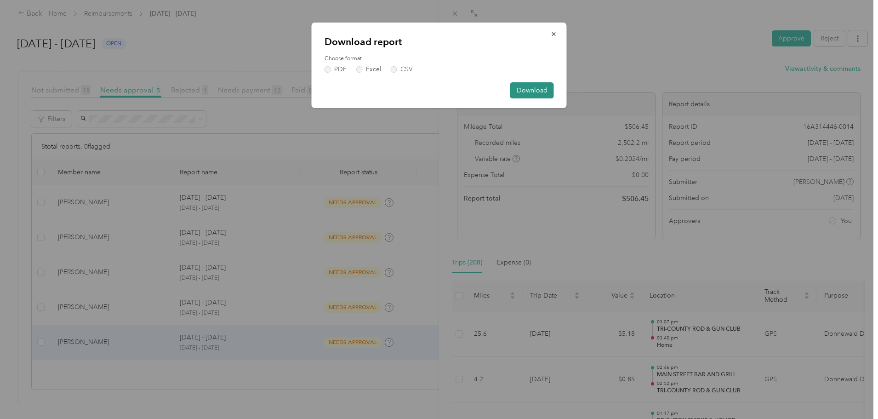
click at [539, 86] on button "Download" at bounding box center [532, 90] width 44 height 16
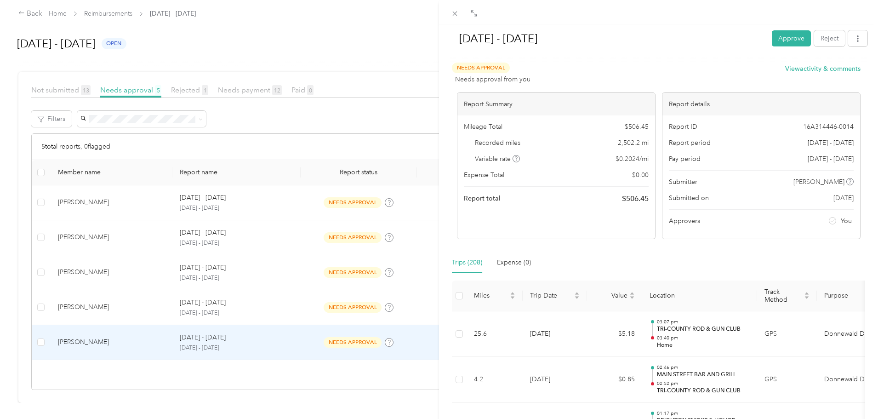
drag, startPoint x: 166, startPoint y: 336, endPoint x: 187, endPoint y: 351, distance: 25.8
click at [166, 336] on div "Sep 1 - 30, 2025 Approve Reject Needs Approval Needs approval from you View act…" at bounding box center [439, 209] width 878 height 419
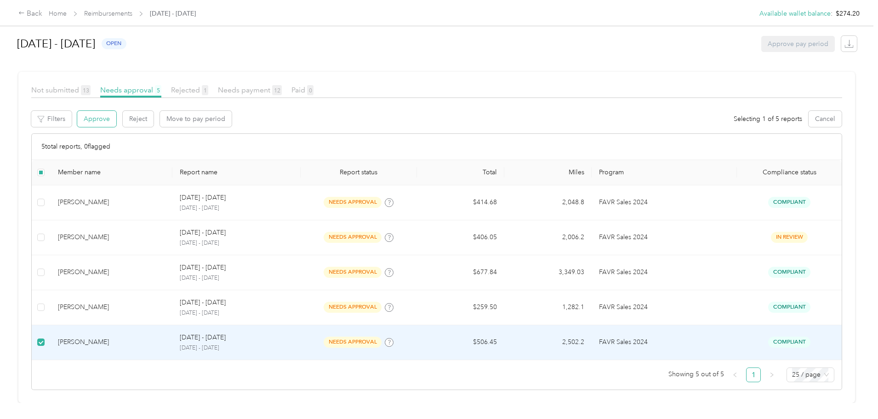
click at [116, 112] on button "Approve" at bounding box center [96, 119] width 39 height 16
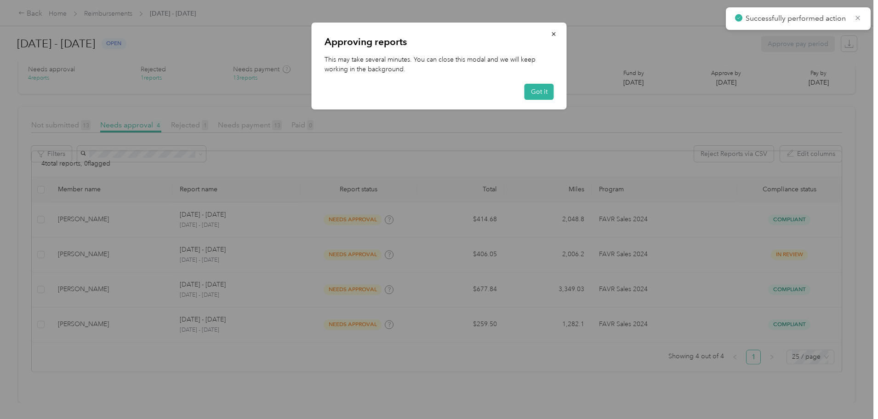
scroll to position [149, 0]
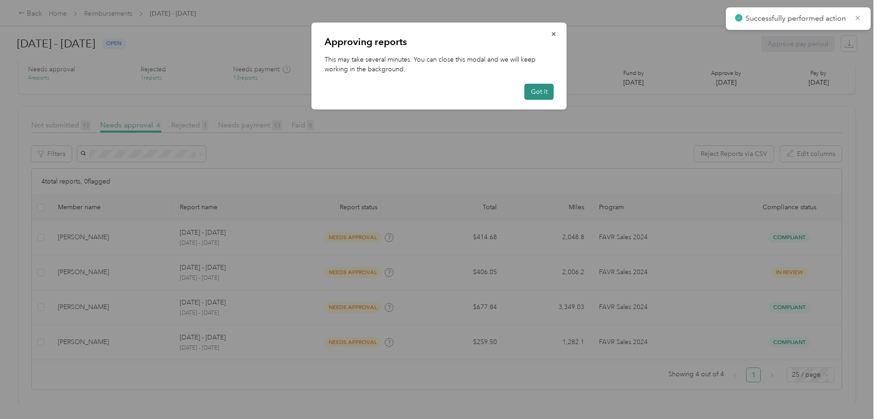
click at [539, 91] on button "Got it" at bounding box center [539, 92] width 29 height 16
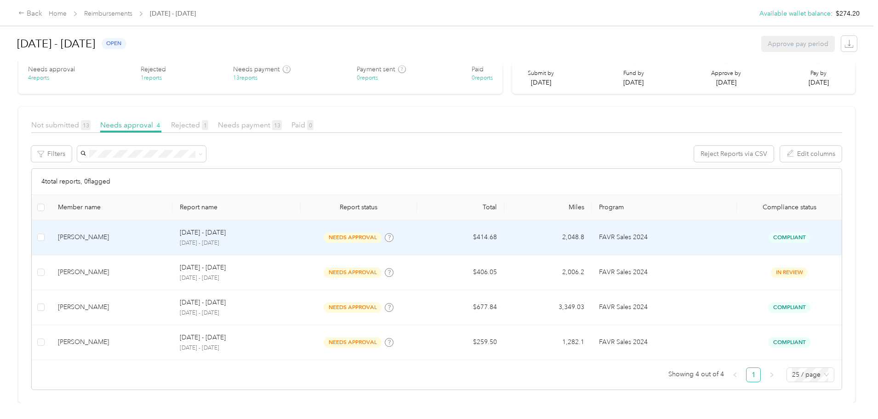
click at [151, 232] on div "James D. Harting" at bounding box center [112, 237] width 108 height 10
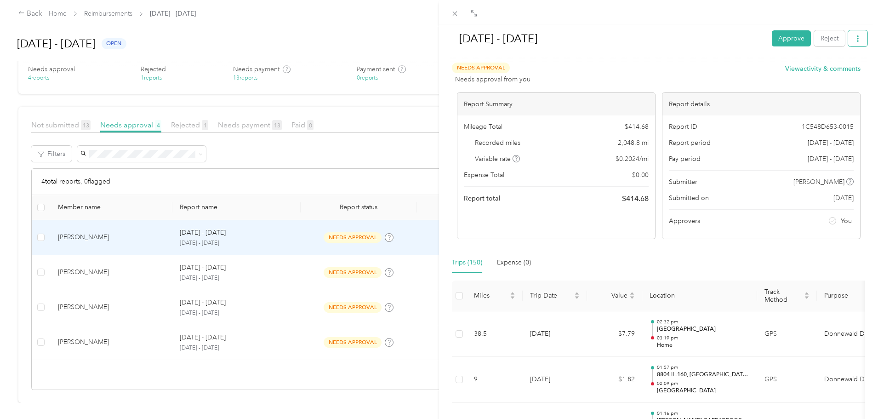
click at [856, 38] on button "button" at bounding box center [857, 38] width 19 height 16
click at [835, 74] on span "Download" at bounding box center [825, 73] width 30 height 10
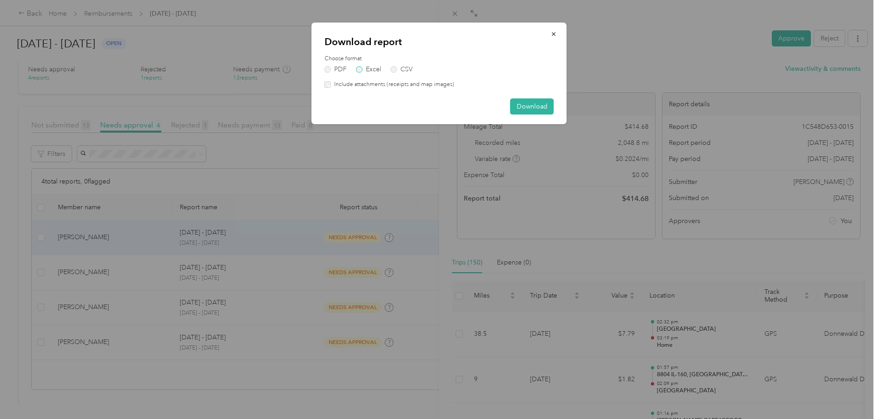
click at [366, 68] on label "Excel" at bounding box center [368, 69] width 25 height 6
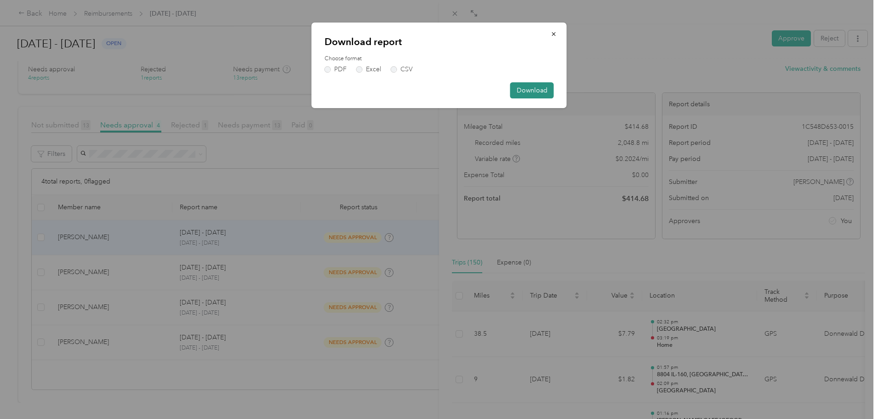
click at [539, 86] on button "Download" at bounding box center [532, 90] width 44 height 16
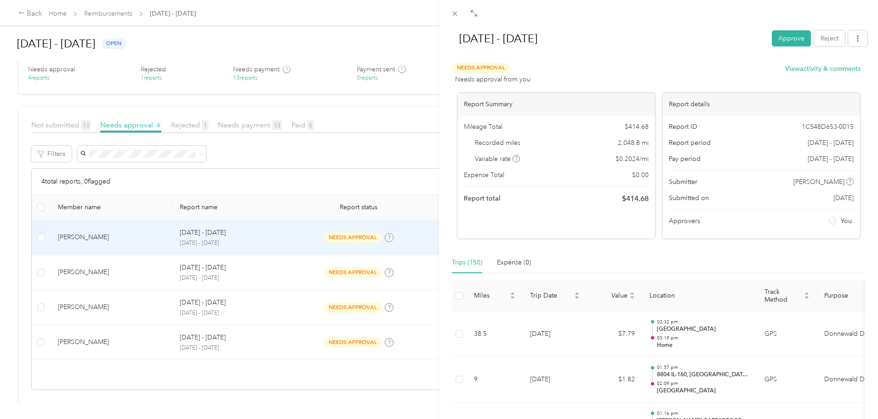
click at [199, 227] on div "Sep 1 - 30, 2025 Approve Reject Needs Approval Needs approval from you View act…" at bounding box center [439, 209] width 878 height 419
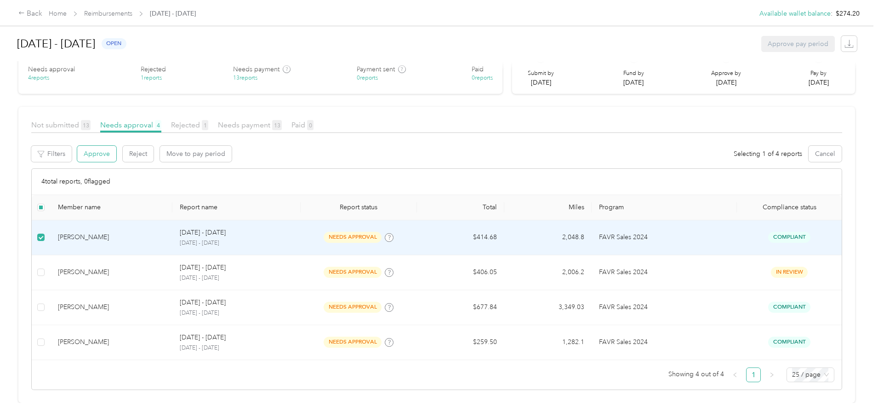
click at [116, 146] on button "Approve" at bounding box center [96, 154] width 39 height 16
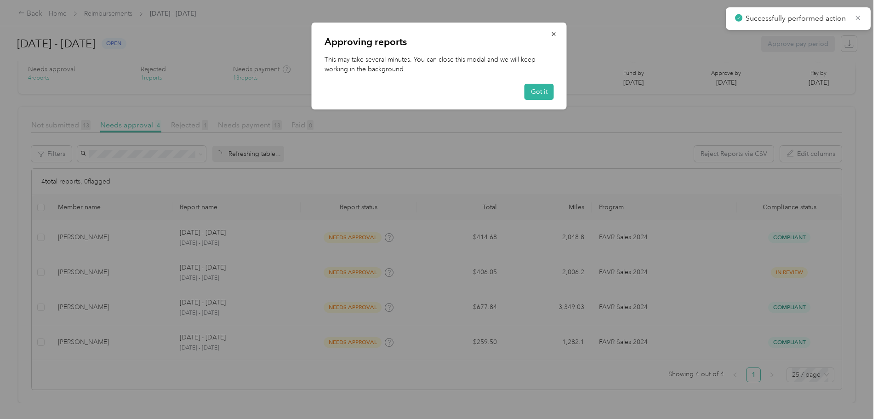
scroll to position [114, 0]
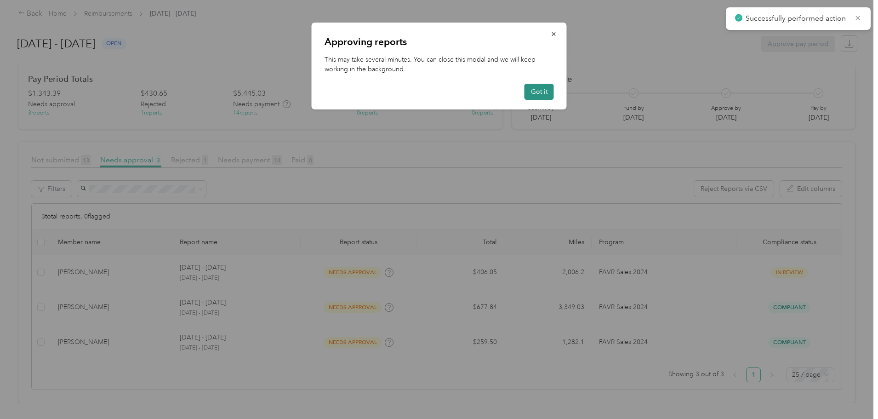
click at [540, 89] on button "Got it" at bounding box center [539, 92] width 29 height 16
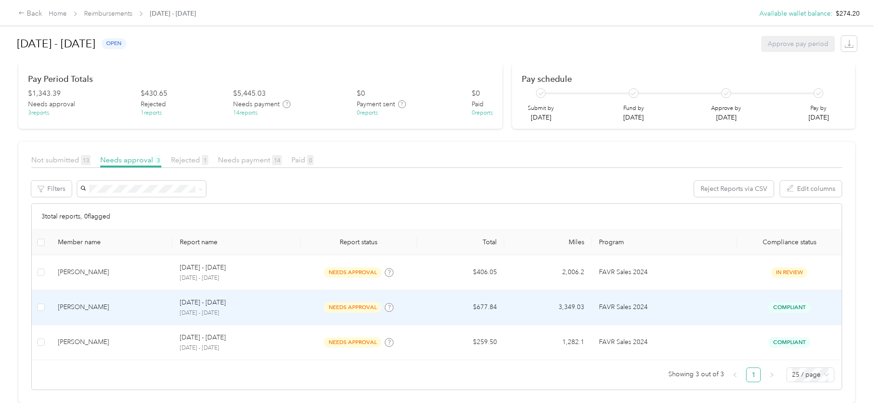
click at [166, 302] on div "Zachary C. Meyers" at bounding box center [112, 307] width 108 height 10
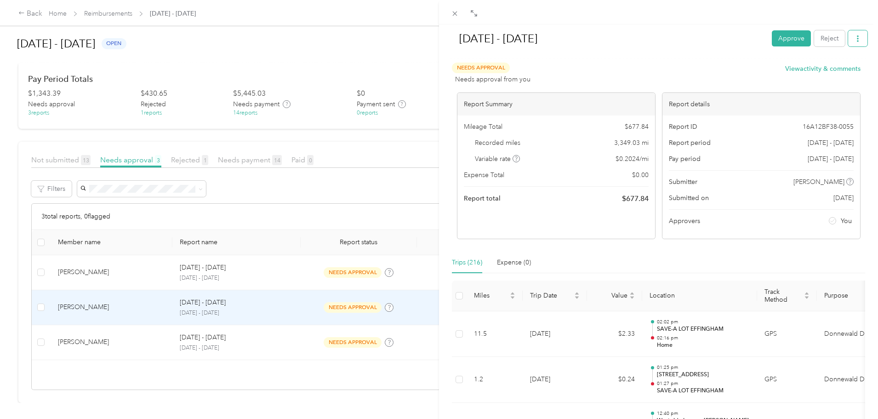
click at [855, 37] on icon "button" at bounding box center [858, 38] width 6 height 6
click at [817, 72] on span "Download" at bounding box center [825, 73] width 30 height 10
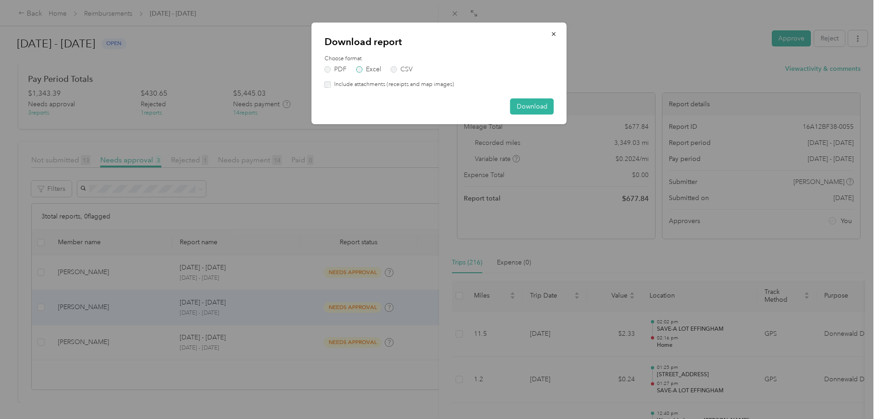
click at [365, 71] on label "Excel" at bounding box center [368, 69] width 25 height 6
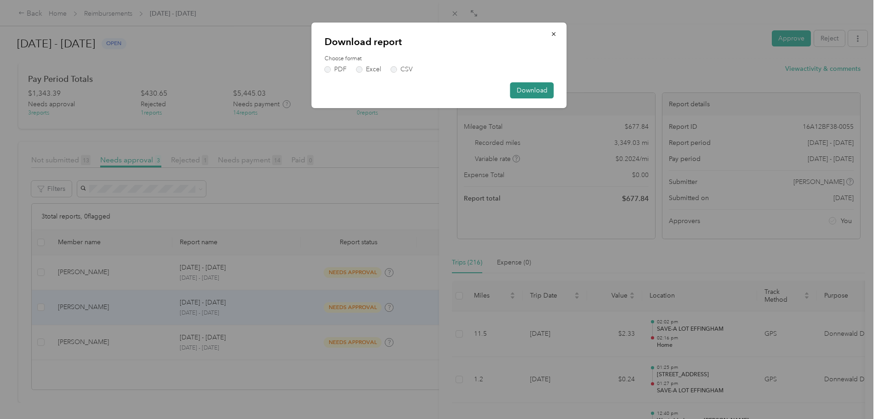
click at [537, 92] on button "Download" at bounding box center [532, 90] width 44 height 16
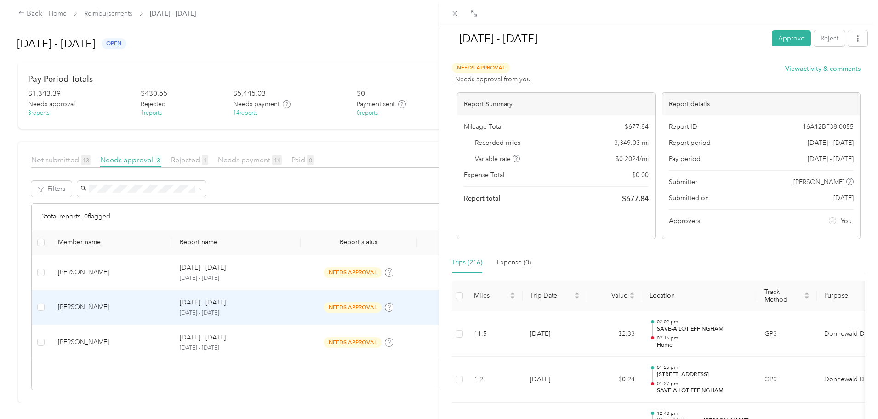
click at [155, 300] on div "Sep 1 - 30, 2025 Approve Reject Needs Approval Needs approval from you View act…" at bounding box center [439, 209] width 878 height 419
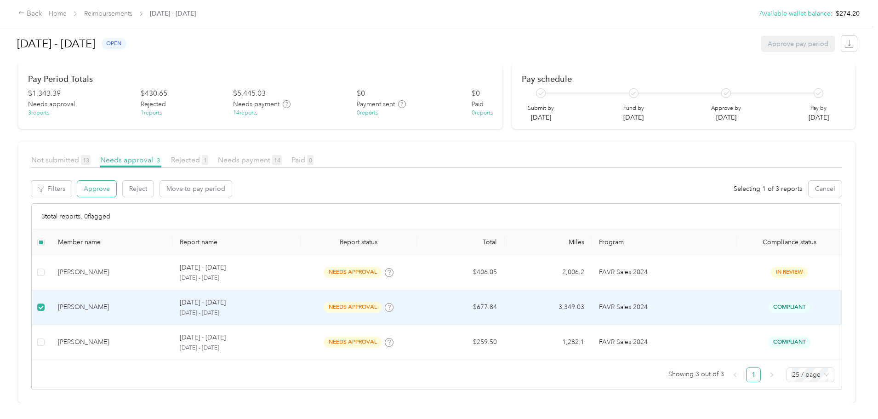
click at [116, 181] on button "Approve" at bounding box center [96, 189] width 39 height 16
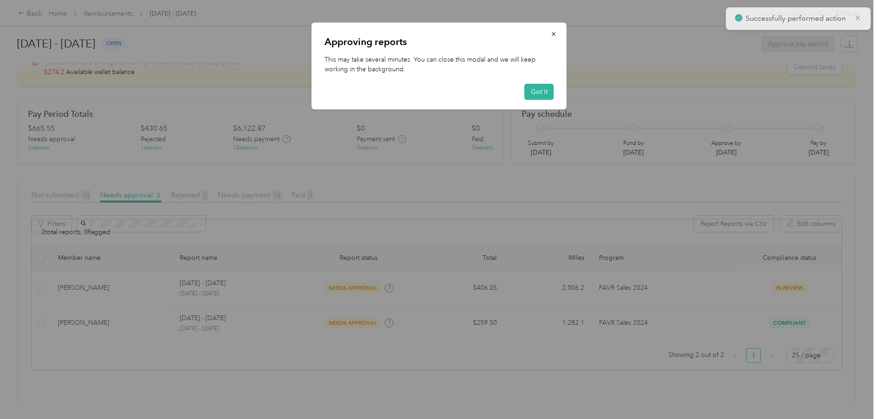
scroll to position [80, 0]
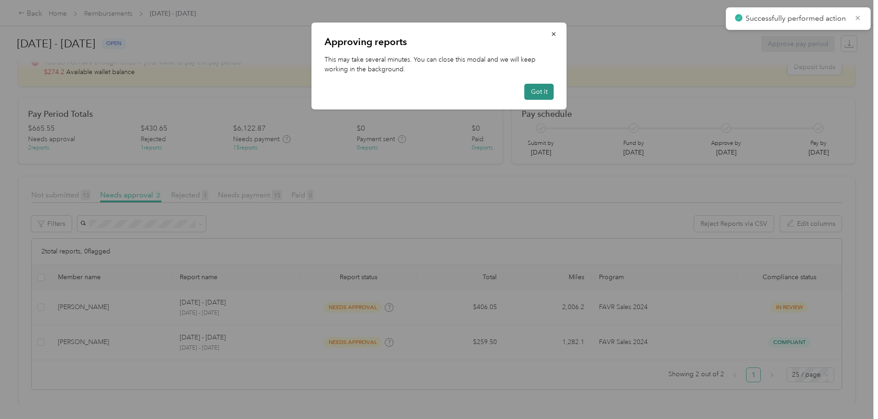
click at [541, 87] on button "Got it" at bounding box center [539, 92] width 29 height 16
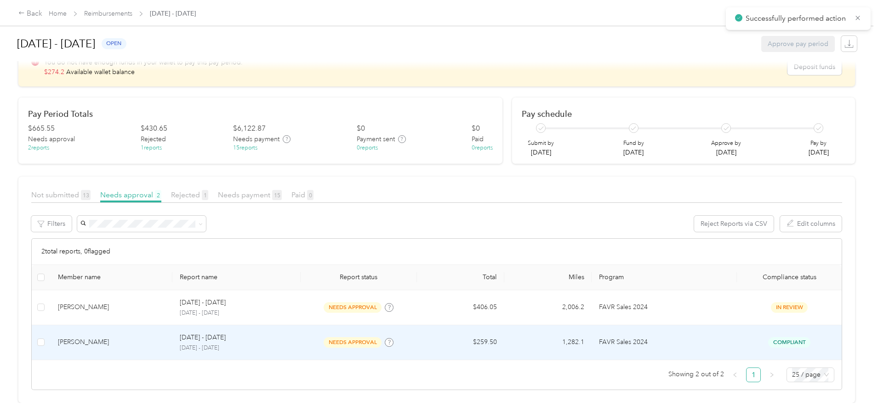
click at [144, 327] on td "Noah Robinson" at bounding box center [112, 342] width 122 height 35
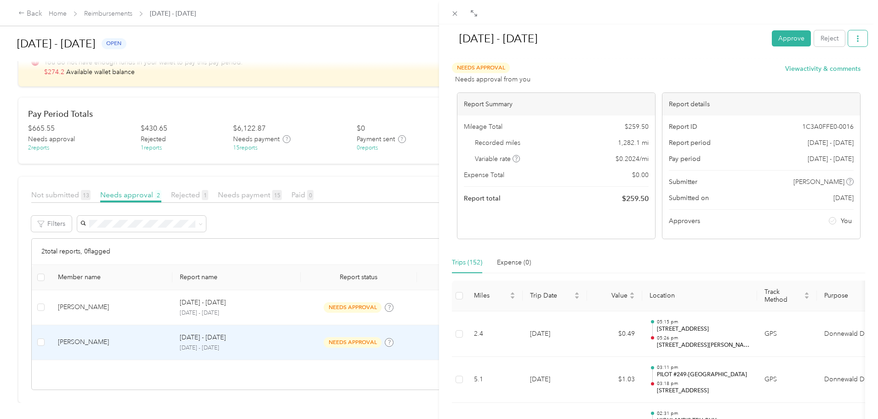
click at [852, 43] on button "button" at bounding box center [857, 38] width 19 height 16
click at [827, 76] on span "Download" at bounding box center [825, 73] width 30 height 10
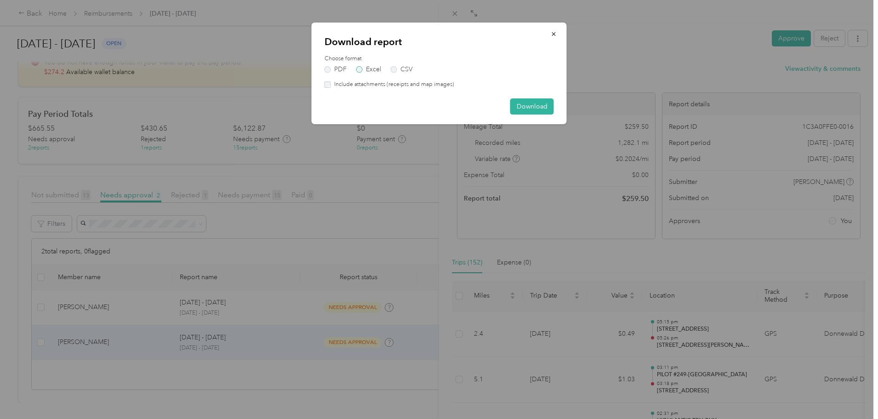
click at [368, 68] on label "Excel" at bounding box center [368, 69] width 25 height 6
click at [363, 69] on label "Excel" at bounding box center [368, 69] width 25 height 6
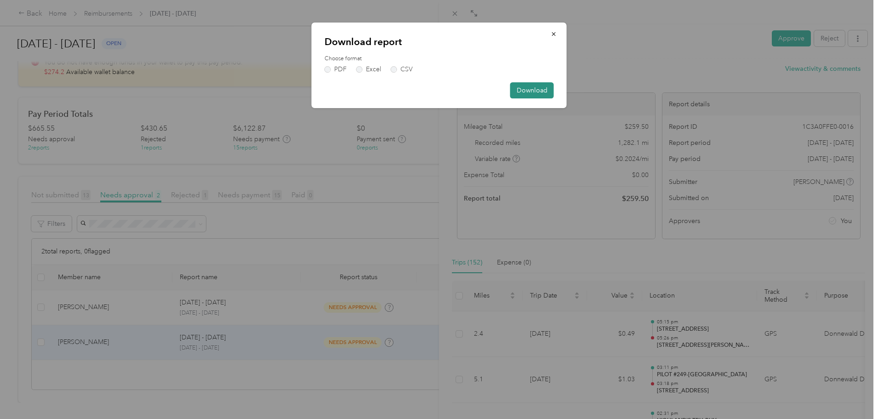
click at [542, 94] on button "Download" at bounding box center [532, 90] width 44 height 16
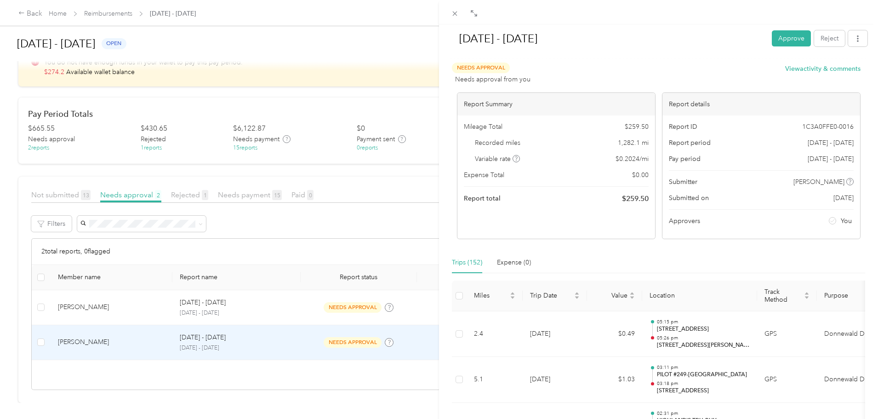
drag, startPoint x: 151, startPoint y: 345, endPoint x: 140, endPoint y: 347, distance: 11.6
click at [151, 345] on div "Sep 1 - 30, 2025 Approve Reject Needs Approval Needs approval from you View act…" at bounding box center [439, 209] width 878 height 419
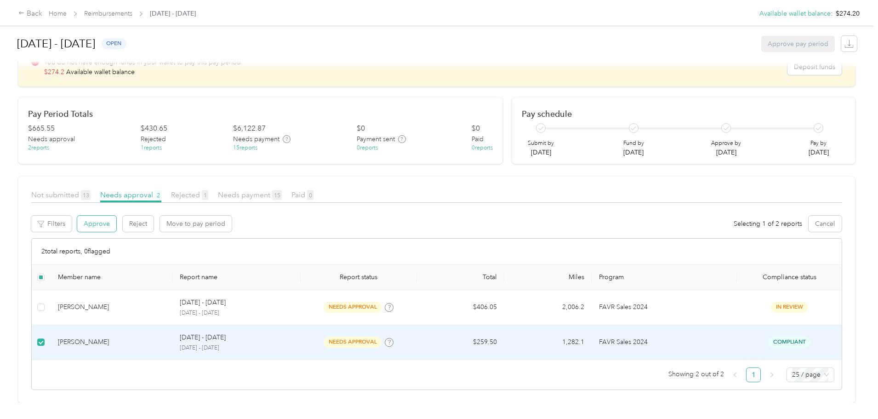
click at [116, 216] on button "Approve" at bounding box center [96, 224] width 39 height 16
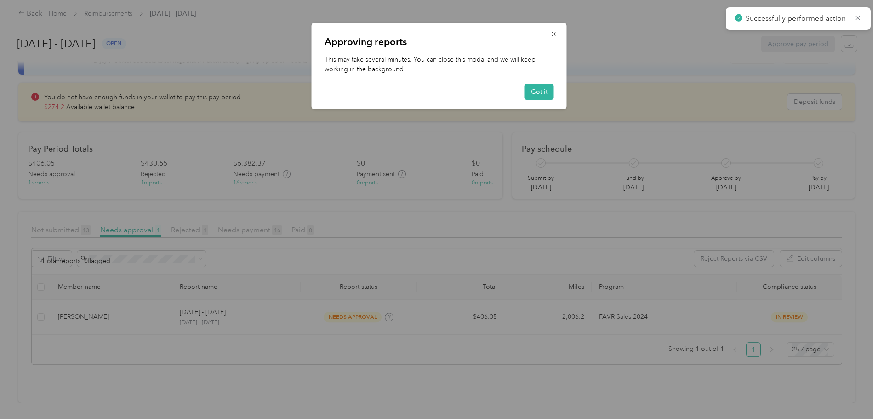
scroll to position [45, 0]
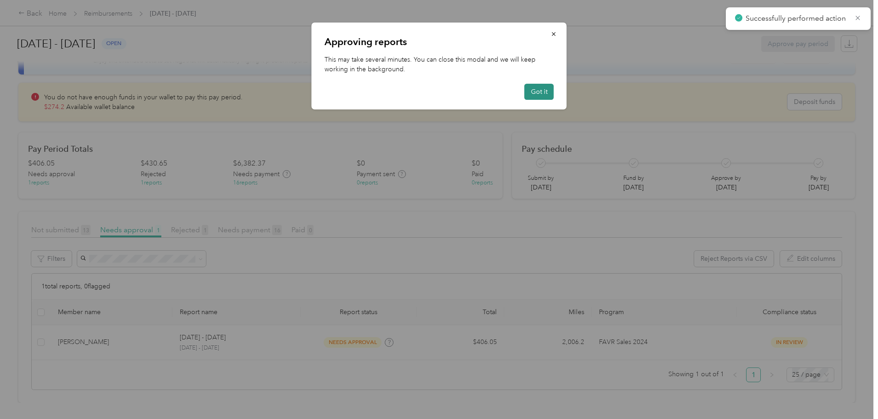
click at [545, 89] on button "Got it" at bounding box center [539, 92] width 29 height 16
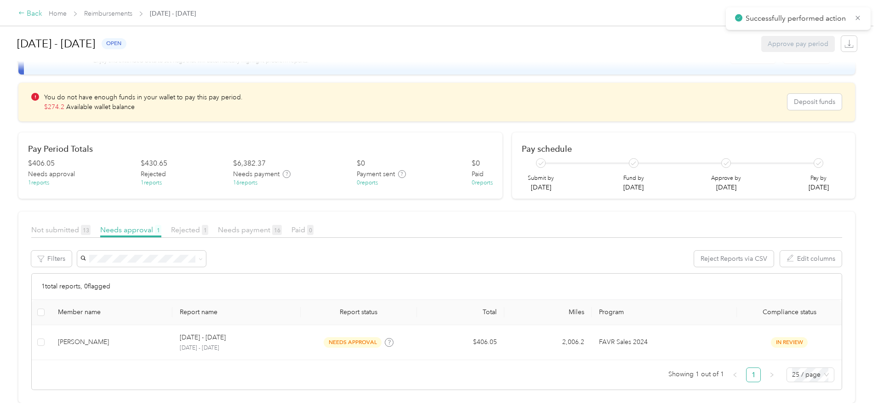
click at [42, 11] on div "Back" at bounding box center [30, 13] width 24 height 11
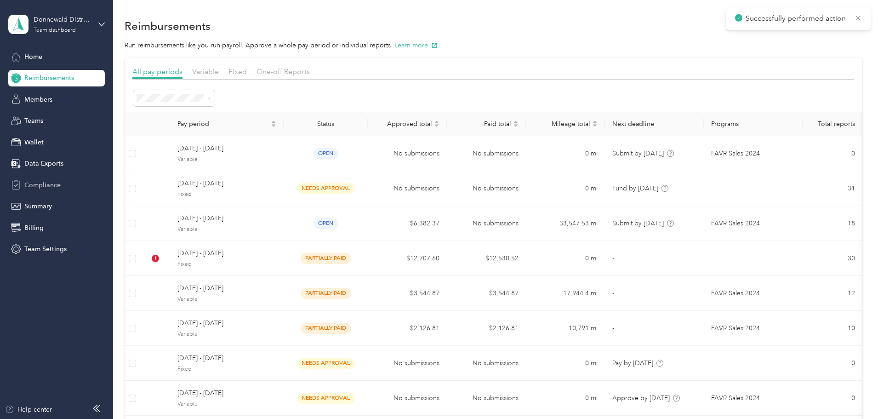
click at [41, 183] on span "Compliance" at bounding box center [42, 185] width 36 height 10
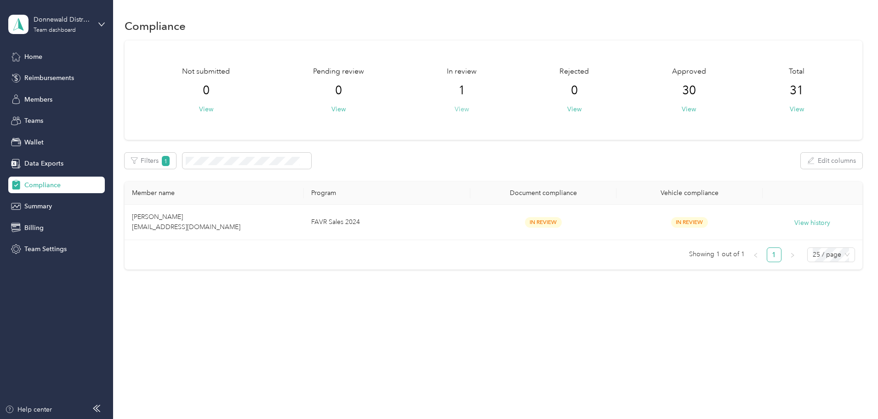
click at [469, 108] on button "View" at bounding box center [462, 109] width 14 height 10
click at [469, 109] on button "View" at bounding box center [462, 109] width 14 height 10
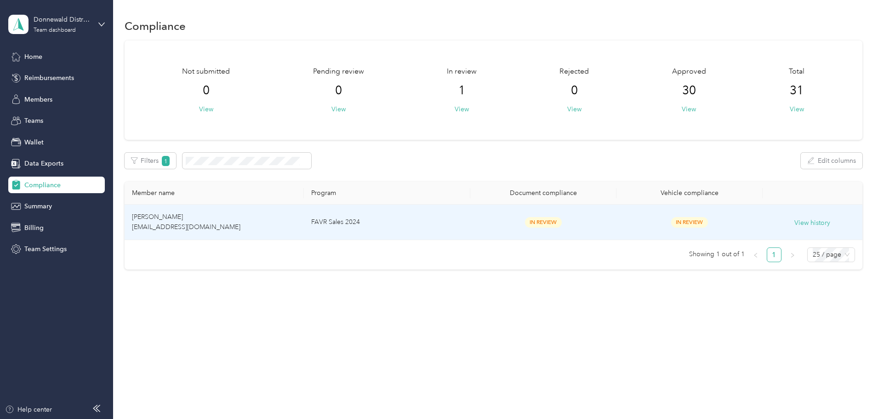
click at [213, 223] on td "[PERSON_NAME] [EMAIL_ADDRESS][DOMAIN_NAME]" at bounding box center [214, 222] width 179 height 35
